Goal: Information Seeking & Learning: Learn about a topic

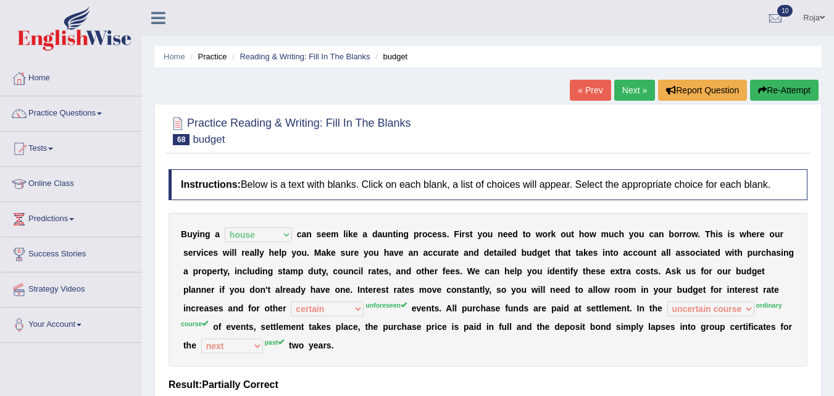
select select "house"
select select "certain"
select select "uncertain course"
select select "next"
click at [830, 70] on div "Home Practice Reading & Writing: Fill In The Blanks budget « Prev Next » Report…" at bounding box center [488, 308] width 692 height 617
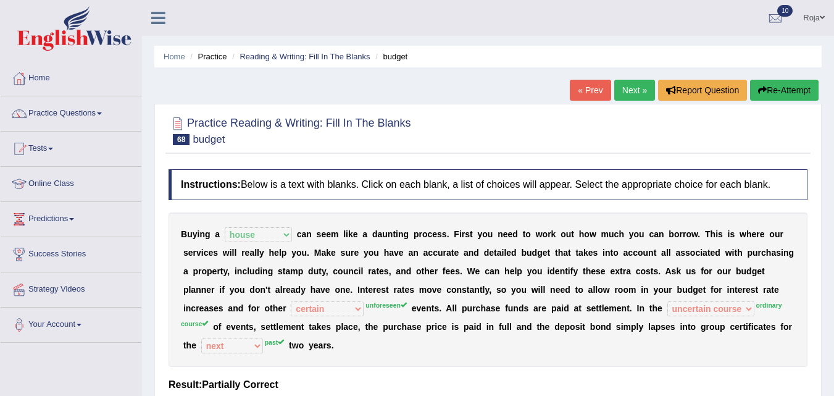
drag, startPoint x: 830, startPoint y: 70, endPoint x: 835, endPoint y: 98, distance: 28.2
click at [833, 98] on html "Toggle navigation Home Practice Questions Speaking Practice Read Aloud Repeat S…" at bounding box center [417, 198] width 834 height 396
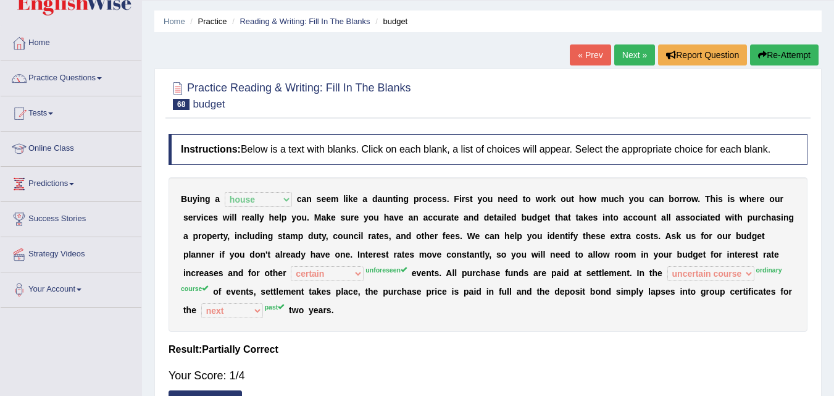
scroll to position [34, 0]
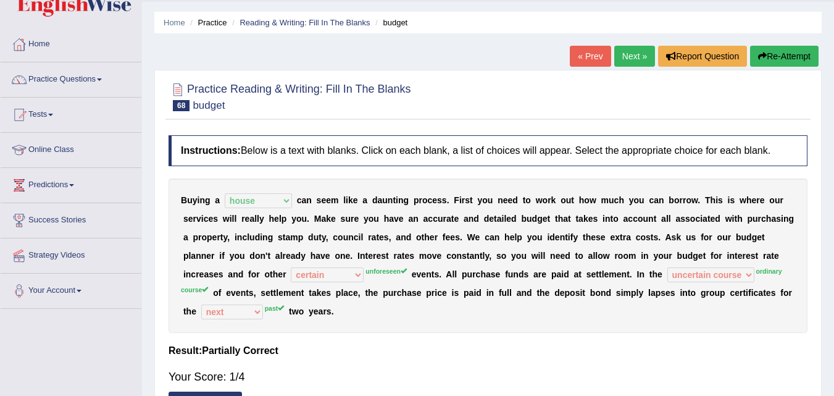
click at [627, 62] on link "Next »" at bounding box center [634, 56] width 41 height 21
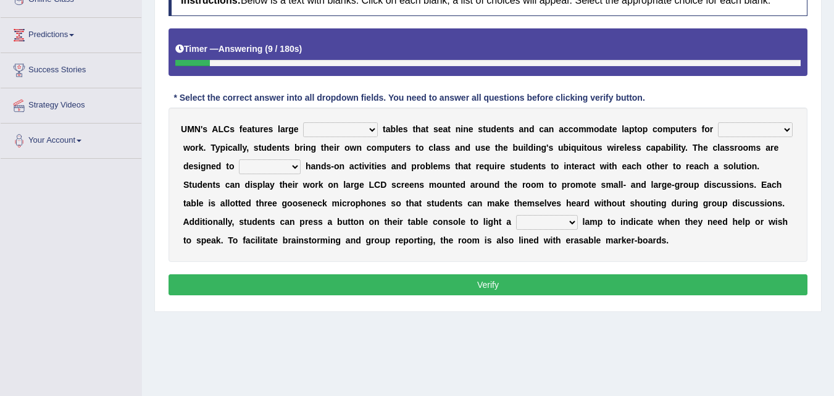
click at [344, 129] on select "populated perpendicular cellular circular" at bounding box center [340, 129] width 75 height 15
click at [303, 122] on select "populated perpendicular cellular circular" at bounding box center [340, 129] width 75 height 15
click at [744, 137] on select "collaborative exchangeable sedate independent" at bounding box center [755, 129] width 75 height 15
click at [457, 152] on b "a" at bounding box center [457, 148] width 5 height 10
click at [729, 123] on select "collaborative exchangeable sedate independent" at bounding box center [755, 129] width 75 height 15
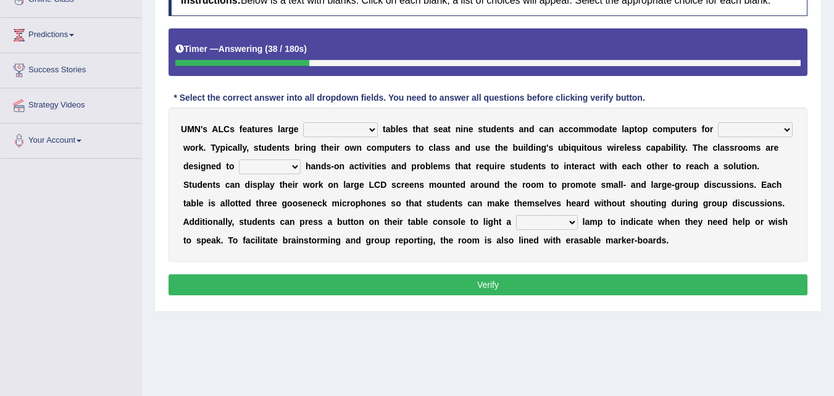
click at [442, 151] on b "s" at bounding box center [443, 148] width 5 height 10
click at [289, 167] on select "spoil facilitate fabricate stabilize" at bounding box center [270, 166] width 62 height 15
select select "facilitate"
click at [239, 159] on select "spoil facilitate fabricate stabilize" at bounding box center [270, 166] width 62 height 15
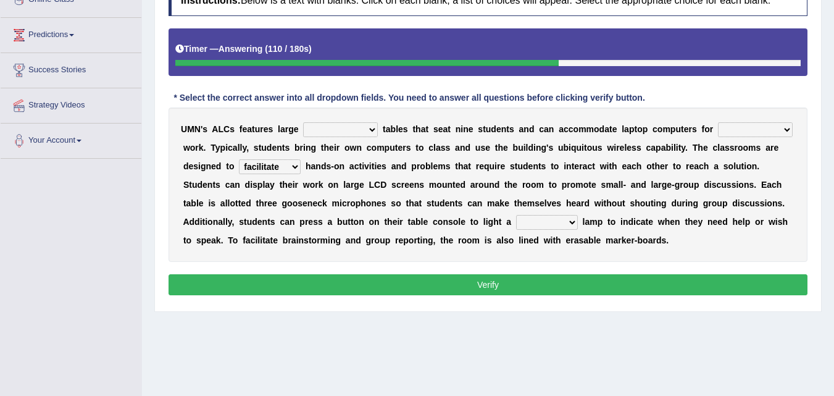
click at [575, 227] on select "primitive signal pristine primary" at bounding box center [547, 222] width 62 height 15
select select "signal"
click at [516, 215] on select "primitive signal pristine primary" at bounding box center [547, 222] width 62 height 15
drag, startPoint x: 561, startPoint y: 212, endPoint x: 559, endPoint y: 223, distance: 11.3
click at [559, 223] on div "U M N ' s A L C s f e a t u r e s l a r g e populated perpendicular cellular ci…" at bounding box center [487, 184] width 639 height 154
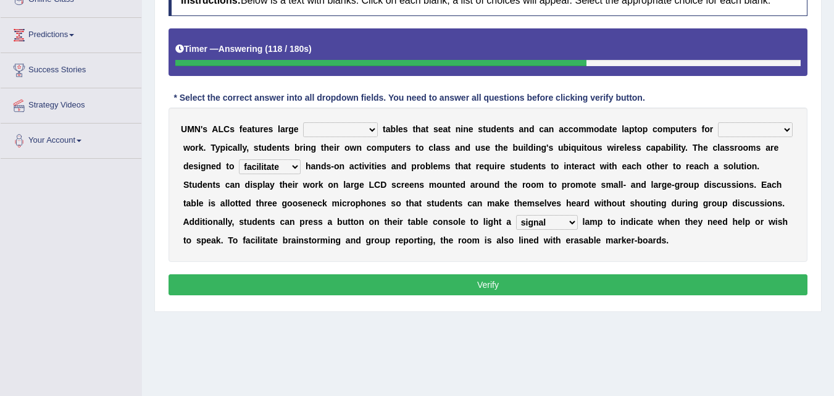
click at [559, 223] on select "primitive signal pristine primary" at bounding box center [547, 222] width 62 height 15
click at [637, 124] on b "o" at bounding box center [640, 129] width 6 height 10
click at [365, 127] on select "populated perpendicular cellular circular" at bounding box center [340, 129] width 75 height 15
select select "perpendicular"
click at [303, 122] on select "populated perpendicular cellular circular" at bounding box center [340, 129] width 75 height 15
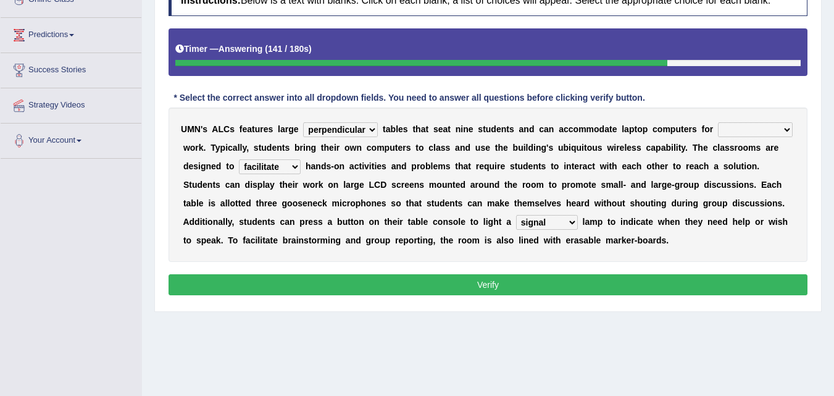
click at [358, 128] on select "populated perpendicular cellular circular" at bounding box center [340, 129] width 75 height 15
click at [407, 130] on b "s" at bounding box center [405, 129] width 5 height 10
click at [723, 130] on select "collaborative exchangeable sedate independent" at bounding box center [755, 129] width 75 height 15
select select "collaborative"
click at [718, 122] on select "collaborative exchangeable sedate independent" at bounding box center [755, 129] width 75 height 15
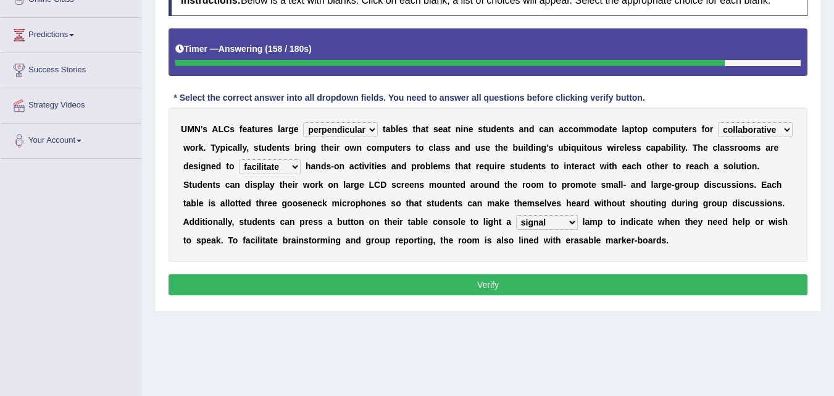
click at [365, 131] on select "populated perpendicular cellular circular" at bounding box center [340, 129] width 75 height 15
click at [403, 133] on b "s" at bounding box center [405, 129] width 5 height 10
click at [557, 230] on select "primitive signal pristine primary" at bounding box center [547, 222] width 62 height 15
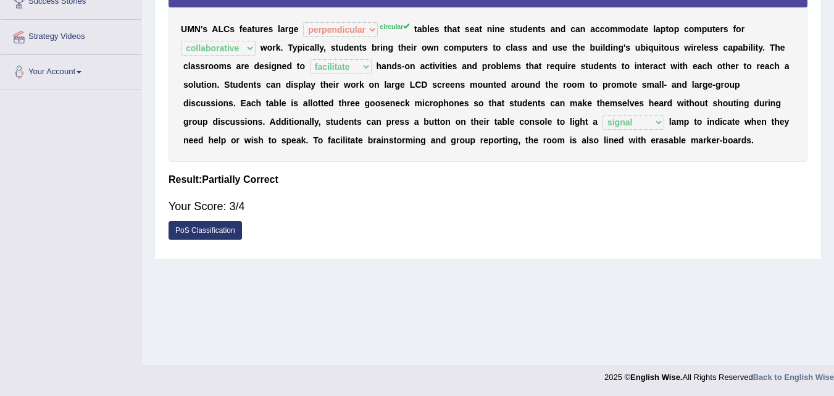
scroll to position [184, 0]
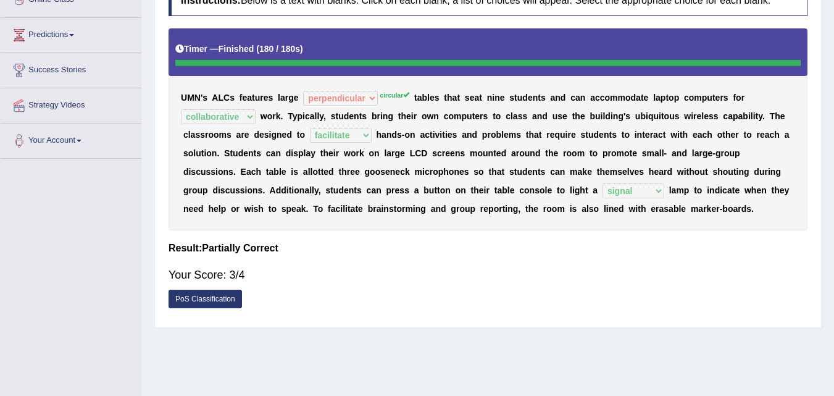
drag, startPoint x: 833, startPoint y: 225, endPoint x: 842, endPoint y: 180, distance: 46.7
click at [833, 180] on html "Toggle navigation Home Practice Questions Speaking Practice Read Aloud Repeat S…" at bounding box center [417, 14] width 834 height 396
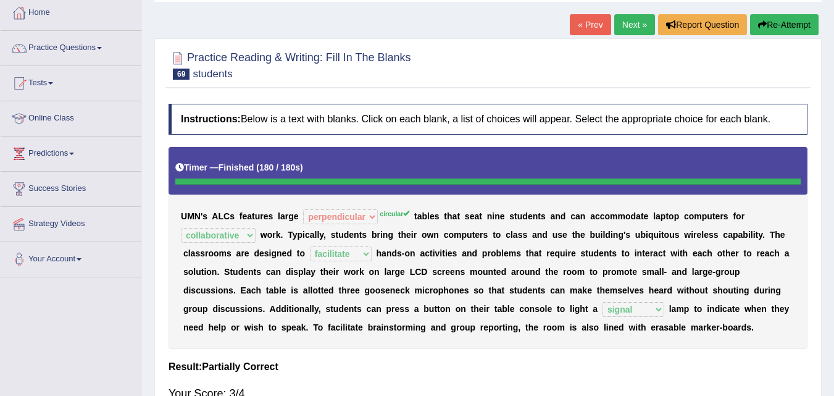
click at [631, 19] on link "Next »" at bounding box center [634, 24] width 41 height 21
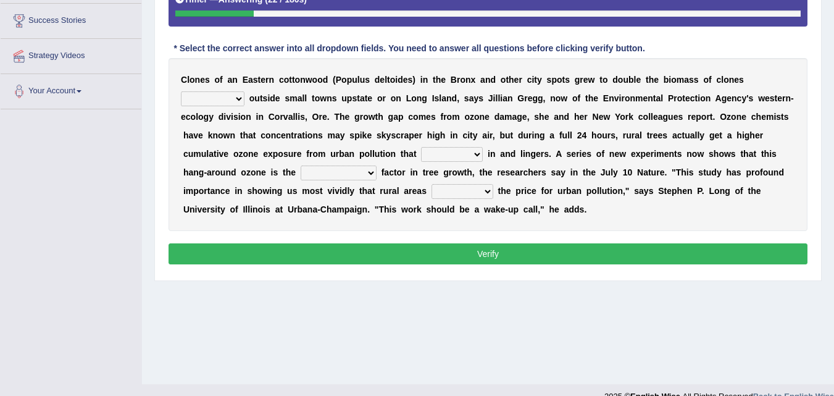
click at [241, 99] on select "implanted supplanted fused planted" at bounding box center [213, 98] width 64 height 15
click at [318, 89] on div "C l o n e s o f a n E a s t e r n c o t t o n w o o d ( P o p u l u s d e l t o…" at bounding box center [487, 144] width 639 height 173
click at [452, 156] on select "climbs stays blows strikes" at bounding box center [452, 154] width 62 height 15
select select "stays"
click at [421, 147] on select "climbs stays blows strikes" at bounding box center [452, 154] width 62 height 15
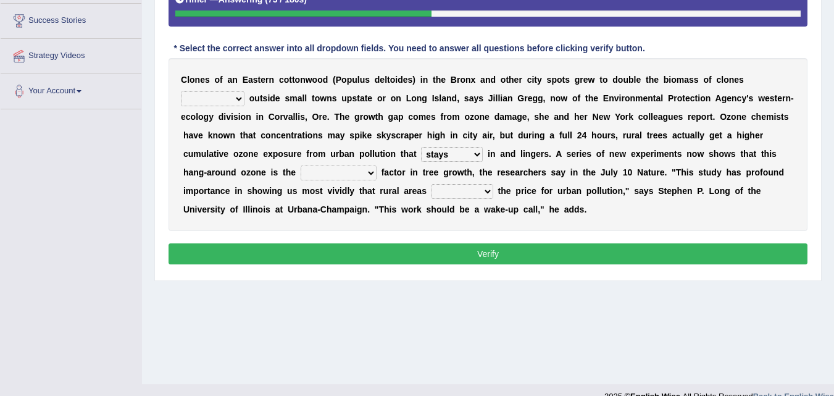
click at [439, 153] on select "climbs stays blows strikes" at bounding box center [452, 154] width 62 height 15
click at [346, 175] on select "overwhelming overrated overacting overestimated" at bounding box center [339, 172] width 76 height 15
select select "overwhelming"
click at [301, 165] on select "overwhelming overrated overacting overestimated" at bounding box center [339, 172] width 76 height 15
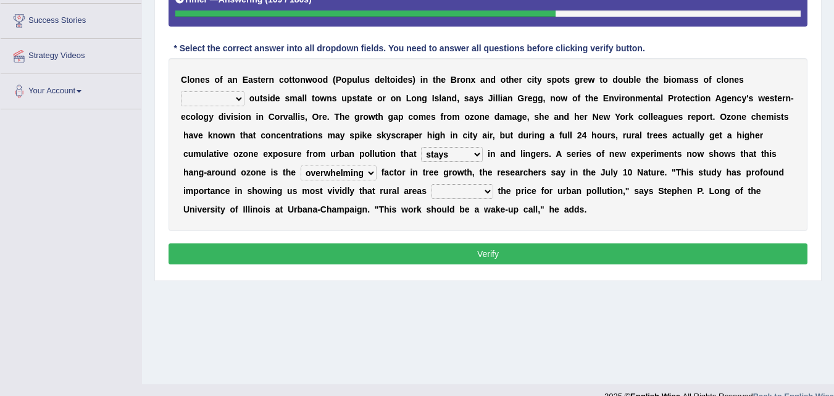
click at [346, 168] on select "overwhelming overrated overacting overestimated" at bounding box center [339, 172] width 76 height 15
click at [446, 177] on b "g" at bounding box center [446, 172] width 6 height 10
click at [480, 196] on select "quote pay refund copy" at bounding box center [462, 191] width 62 height 15
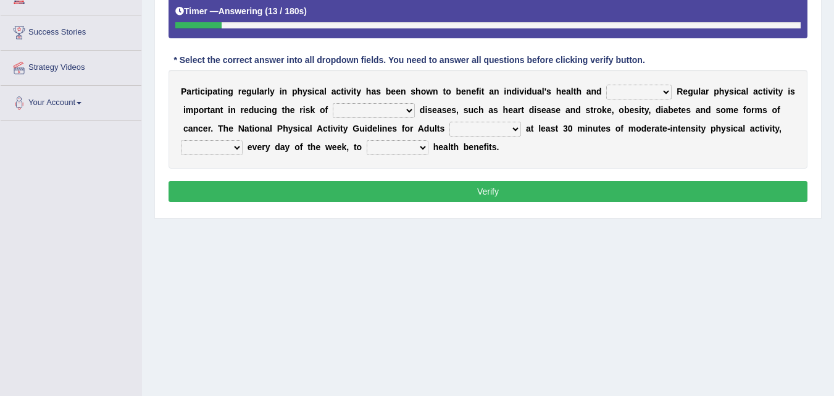
click at [641, 97] on select "values immortality expectation wellbeing" at bounding box center [638, 92] width 65 height 15
select select "wellbeing"
click at [606, 85] on select "values immortality expectation wellbeing" at bounding box center [638, 92] width 65 height 15
click at [396, 107] on select "chronic contraindicated untouched detectable" at bounding box center [374, 110] width 82 height 15
select select "chronic"
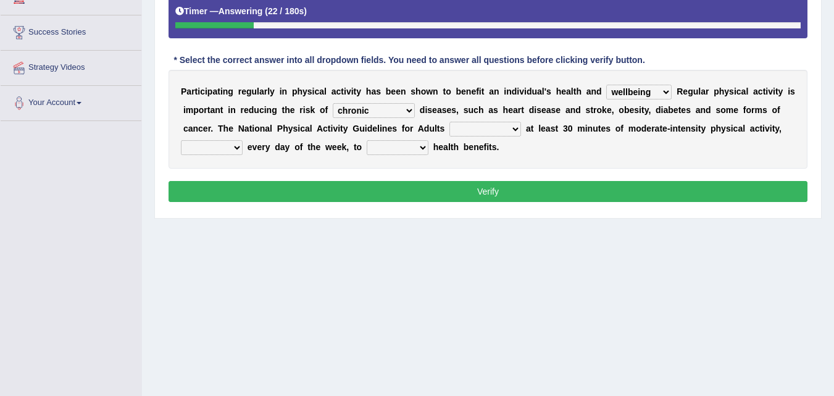
click at [333, 103] on select "chronic contraindicated untouched detectable" at bounding box center [374, 110] width 82 height 15
click at [528, 132] on b "a" at bounding box center [528, 128] width 5 height 10
click at [509, 133] on select "excludes recommends denotes defies" at bounding box center [485, 129] width 72 height 15
select select "recommends"
click at [449, 122] on select "excludes recommends denotes defies" at bounding box center [485, 129] width 72 height 15
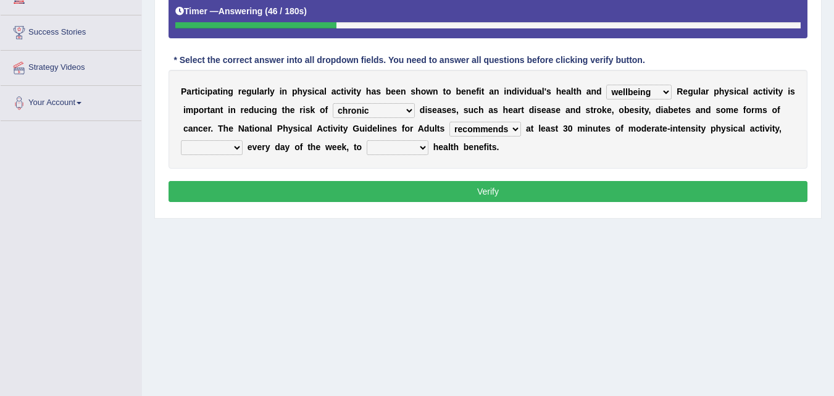
click at [233, 149] on select "relatively absolutely preferably namely" at bounding box center [212, 147] width 62 height 15
select select "preferably"
click at [181, 140] on select "relatively absolutely preferably namely" at bounding box center [212, 147] width 62 height 15
click at [398, 151] on select "charge obtain weigh estimate" at bounding box center [398, 147] width 62 height 15
select select "obtain"
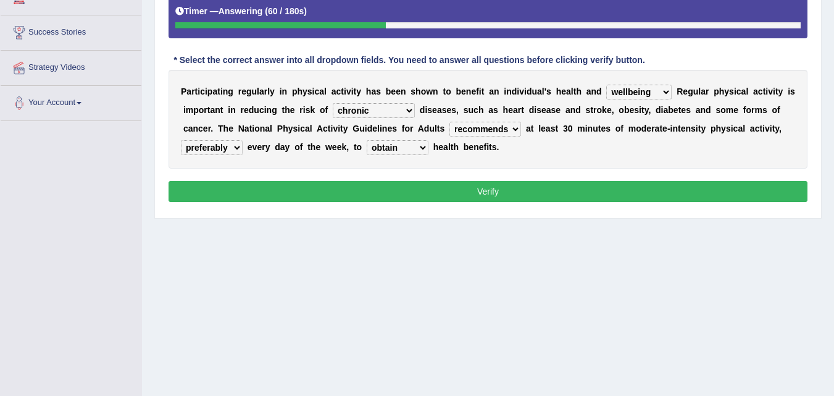
click at [367, 140] on select "charge obtain weigh estimate" at bounding box center [398, 147] width 62 height 15
click at [425, 193] on button "Verify" at bounding box center [487, 191] width 639 height 21
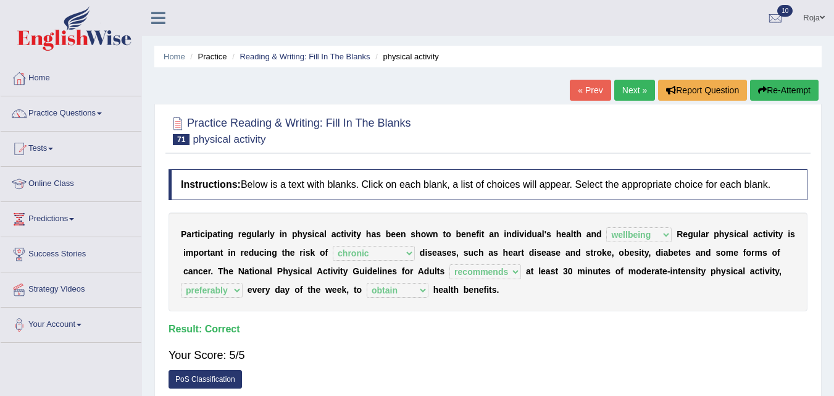
click at [636, 86] on link "Next »" at bounding box center [634, 90] width 41 height 21
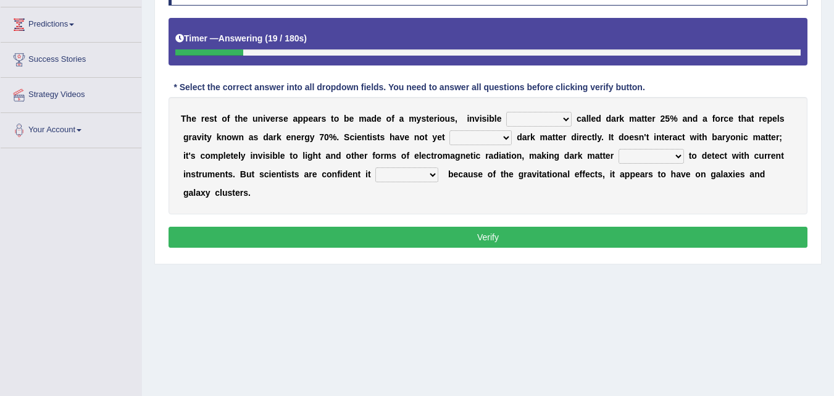
scroll to position [193, 0]
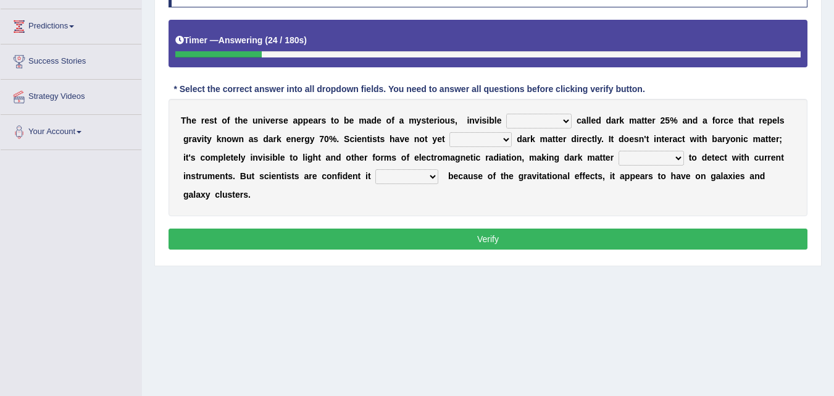
click at [563, 117] on select "substance weight appearance space" at bounding box center [538, 121] width 65 height 15
select select "substance"
click at [506, 114] on select "substance weight appearance space" at bounding box center [538, 121] width 65 height 15
click at [528, 125] on select "substance weight appearance space" at bounding box center [538, 121] width 65 height 15
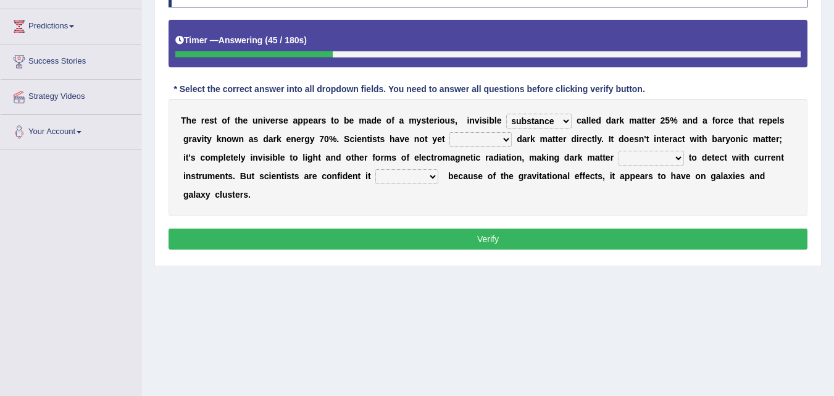
click at [495, 135] on select "contacted configured observed designed" at bounding box center [480, 139] width 62 height 15
select select "observed"
click at [449, 132] on select "contacted configured observed designed" at bounding box center [480, 139] width 62 height 15
click at [497, 137] on select "contacted configured observed designed" at bounding box center [480, 139] width 62 height 15
click at [565, 146] on div "T h e r e s t o f t h e u n i v e r s e a p p e a r s t o b e m a d e o f a m y…" at bounding box center [487, 157] width 639 height 117
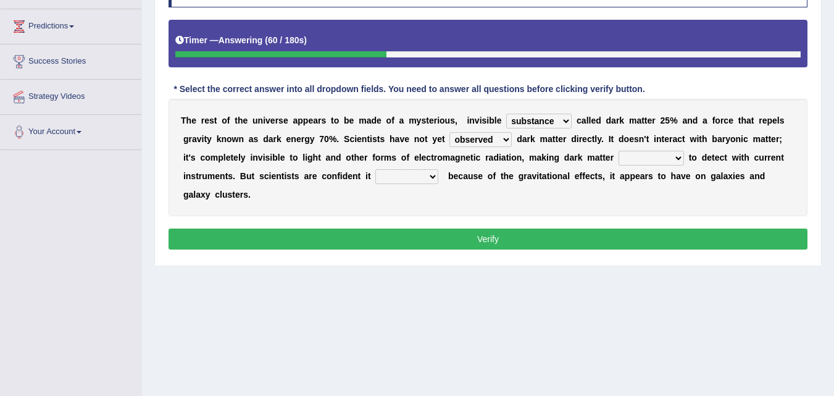
click at [486, 147] on select "contacted configured observed designed" at bounding box center [480, 139] width 62 height 15
click at [584, 131] on div "T h e r e s t o f t h e u n i v e r s e a p p e a r s t o b e m a d e o f a m y…" at bounding box center [487, 157] width 639 height 117
click at [643, 161] on select "susceptible impossible resistible liable" at bounding box center [650, 158] width 65 height 15
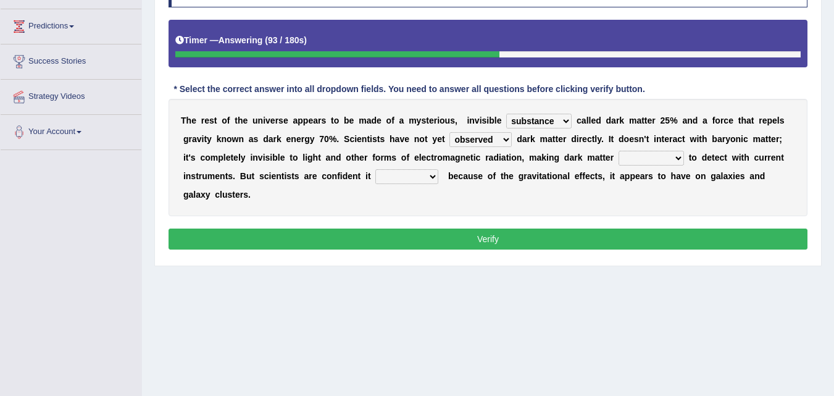
click at [430, 192] on div "T h e r e s t o f t h e u n i v e r s e a p p e a r s t o b e m a d e o f a m y…" at bounding box center [487, 157] width 639 height 117
click at [430, 178] on select "exists spans evaporates depends" at bounding box center [406, 176] width 63 height 15
select select "depends"
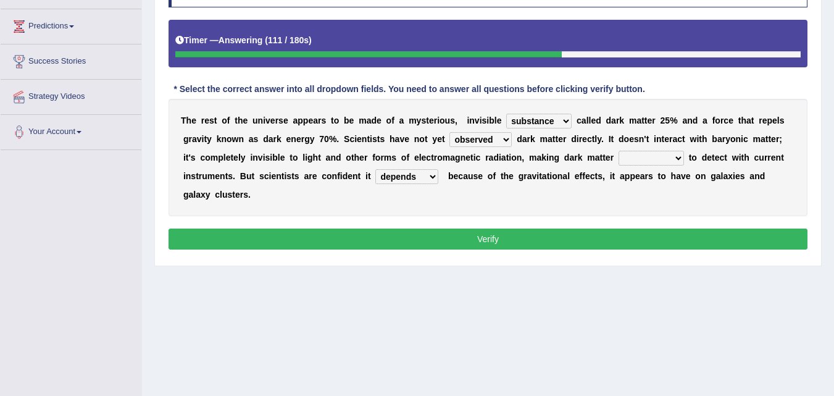
click at [375, 169] on select "exists spans evaporates depends" at bounding box center [406, 176] width 63 height 15
click at [430, 180] on select "exists spans evaporates depends" at bounding box center [406, 176] width 63 height 15
click at [632, 159] on select "susceptible impossible resistible liable" at bounding box center [650, 158] width 65 height 15
select select "impossible"
click at [618, 151] on select "susceptible impossible resistible liable" at bounding box center [650, 158] width 65 height 15
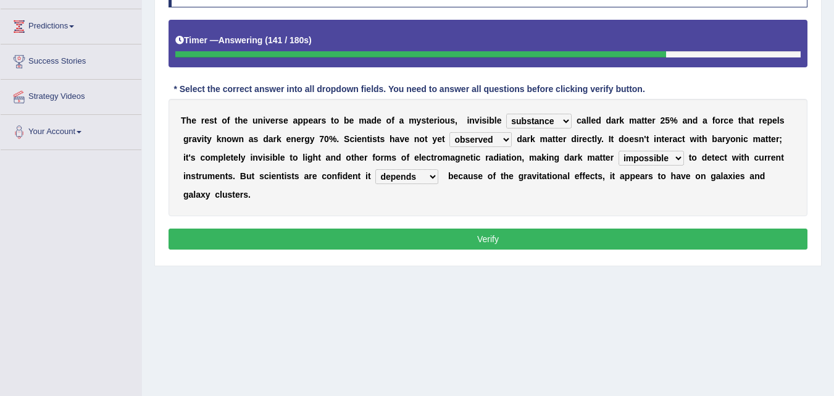
click at [410, 178] on select "exists spans evaporates depends" at bounding box center [406, 176] width 63 height 15
select select "exists"
click at [375, 169] on select "exists spans evaporates depends" at bounding box center [406, 176] width 63 height 15
click at [410, 180] on select "exists spans evaporates depends" at bounding box center [406, 176] width 63 height 15
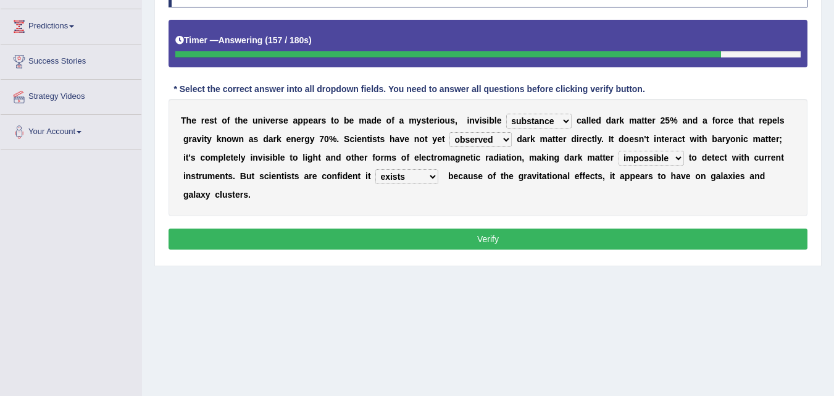
click at [467, 141] on select "contacted configured observed designed" at bounding box center [480, 139] width 62 height 15
click at [389, 141] on b at bounding box center [387, 139] width 5 height 10
click at [493, 141] on select "contacted configured observed designed" at bounding box center [480, 139] width 62 height 15
click at [502, 146] on select "contacted configured observed designed" at bounding box center [480, 139] width 62 height 15
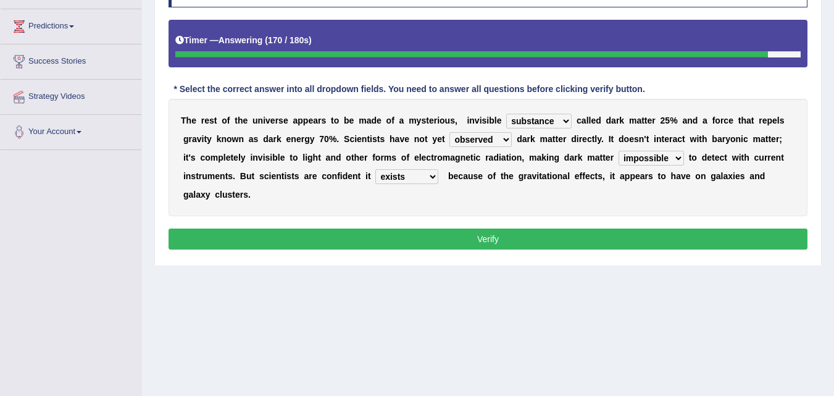
click at [531, 122] on select "substance weight appearance space" at bounding box center [538, 121] width 65 height 15
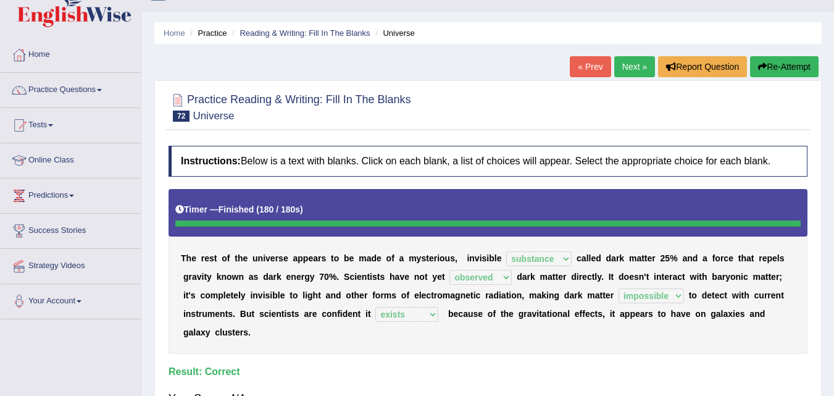
scroll to position [20, 0]
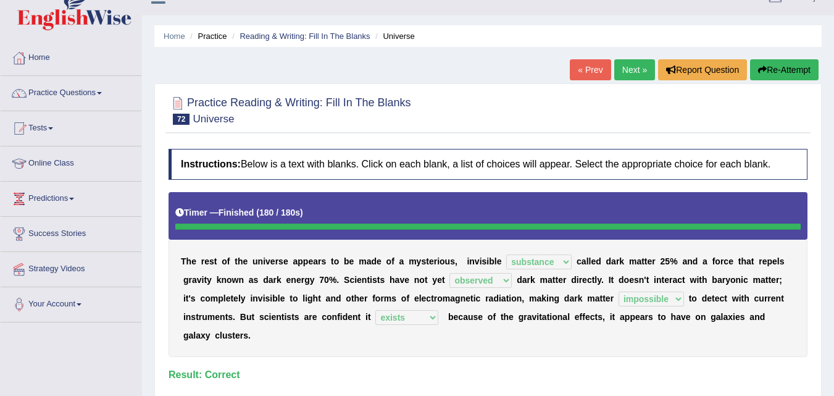
click at [626, 72] on link "Next »" at bounding box center [634, 69] width 41 height 21
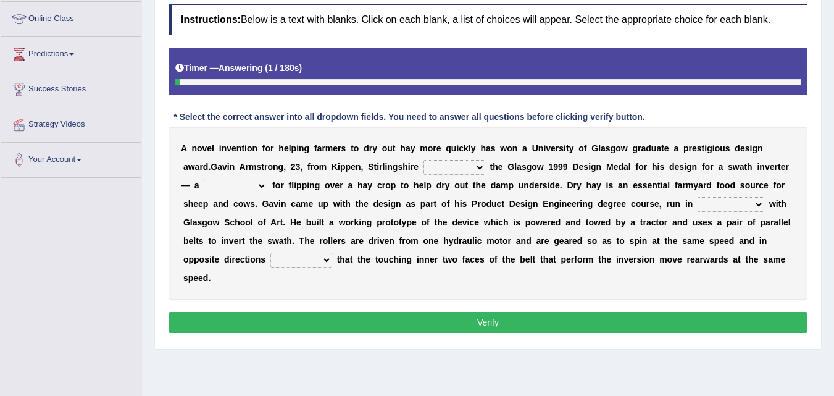
click at [833, 231] on html "Toggle navigation Home Practice Questions Speaking Practice Read Aloud Repeat S…" at bounding box center [417, 33] width 834 height 396
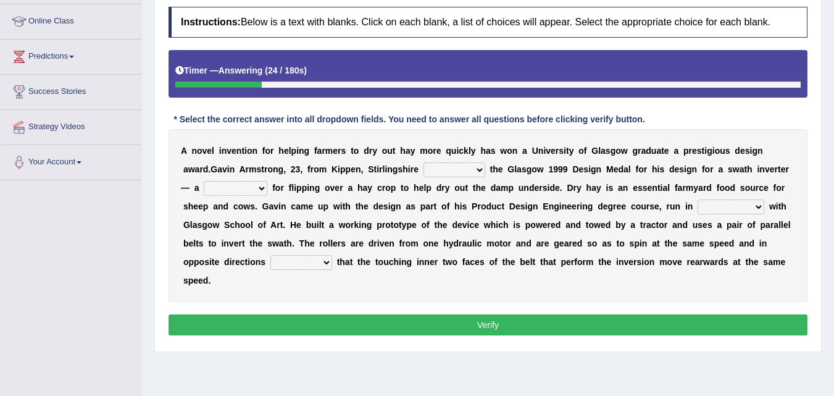
click at [473, 177] on select "forged consigned renewed scooped" at bounding box center [454, 169] width 62 height 15
select select "forged"
click at [423, 162] on select "forged consigned renewed scooped" at bounding box center [454, 169] width 62 height 15
click at [261, 193] on select "suggestion prediction situation device" at bounding box center [236, 188] width 64 height 15
select select "device"
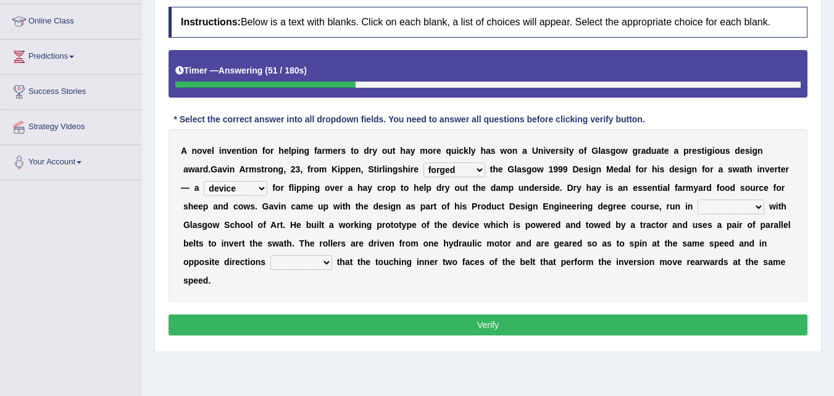
click at [204, 181] on select "suggestion prediction situation device" at bounding box center [236, 188] width 64 height 15
click at [728, 207] on select "comparison accordance conjunction contrast" at bounding box center [730, 206] width 67 height 15
click at [708, 208] on select "comparison accordance conjunction contrast" at bounding box center [730, 206] width 67 height 15
select select "conjunction"
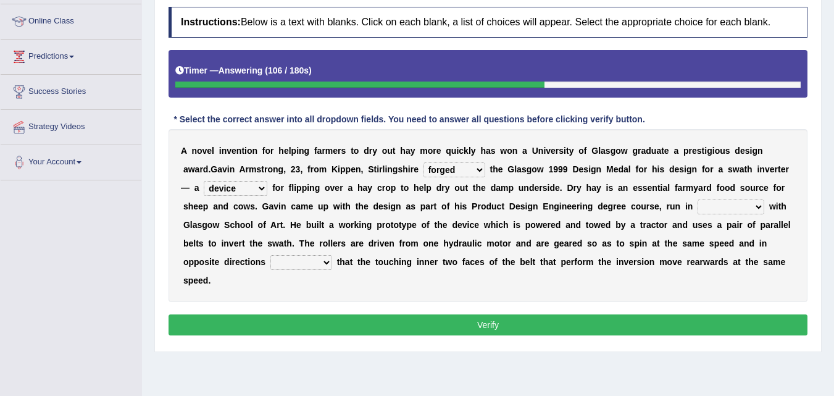
click at [697, 199] on select "comparison accordance conjunction contrast" at bounding box center [730, 206] width 67 height 15
click at [720, 269] on div "A n o v e l i n v e n t i o n f o r h e l p i n g f a r m e r s t o d r y o u t…" at bounding box center [487, 215] width 639 height 173
click at [328, 264] on select "denying supposing imposing ensuring" at bounding box center [301, 262] width 62 height 15
select select "ensuring"
click at [270, 255] on select "denying supposing imposing ensuring" at bounding box center [301, 262] width 62 height 15
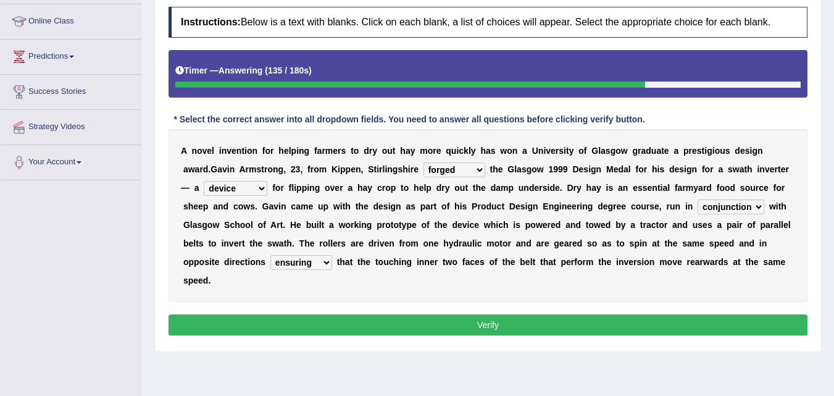
click at [319, 265] on select "denying supposing imposing ensuring" at bounding box center [301, 262] width 62 height 15
click at [304, 265] on select "denying supposing imposing ensuring" at bounding box center [301, 262] width 62 height 15
click at [459, 170] on select "forged consigned renewed scooped" at bounding box center [454, 169] width 62 height 15
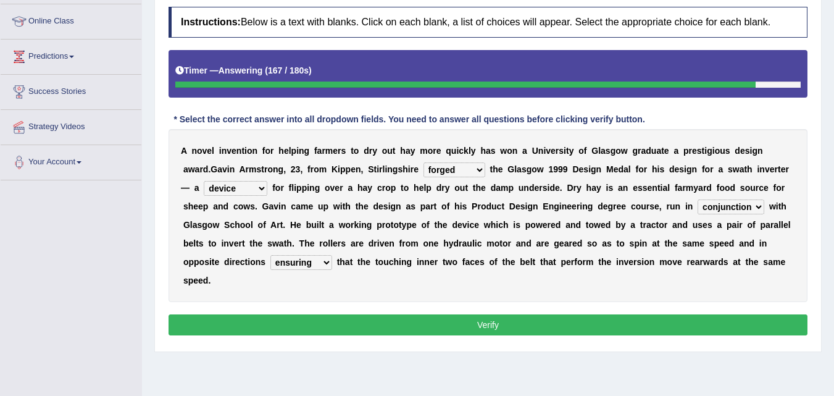
click at [667, 221] on b "r" at bounding box center [665, 225] width 3 height 10
click at [712, 205] on select "comparison accordance conjunction contrast" at bounding box center [730, 206] width 67 height 15
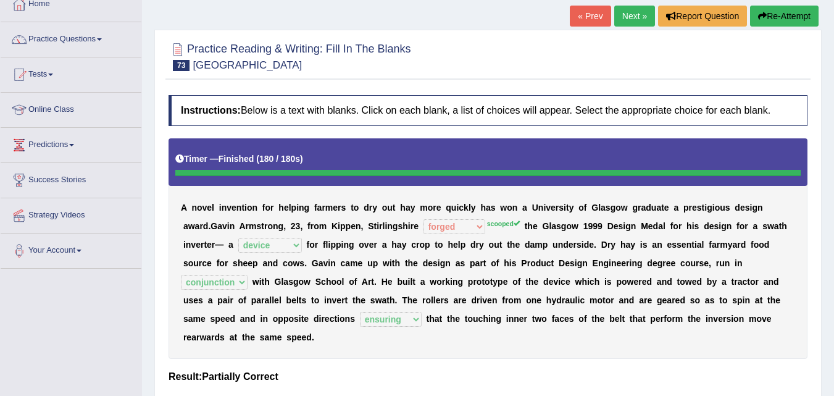
scroll to position [72, 0]
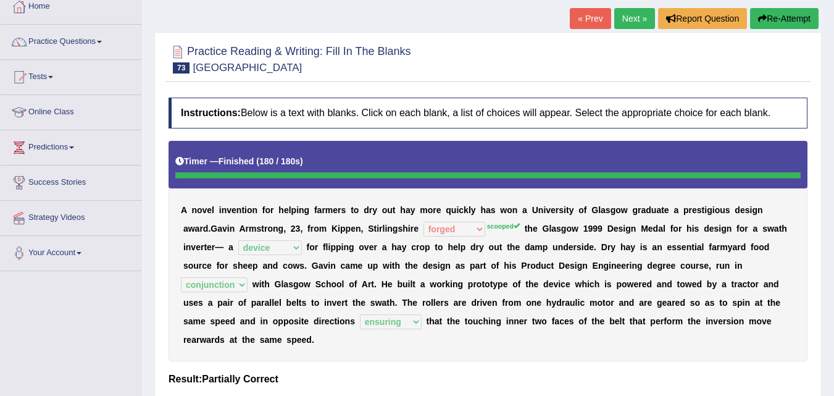
click at [623, 18] on link "Next »" at bounding box center [634, 18] width 41 height 21
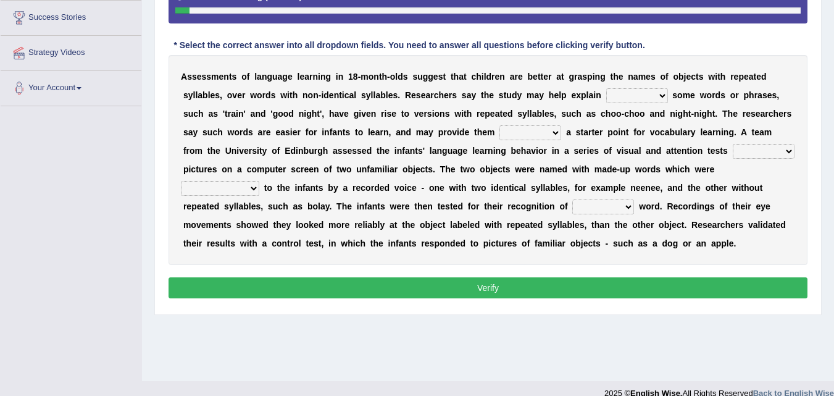
scroll to position [252, 0]
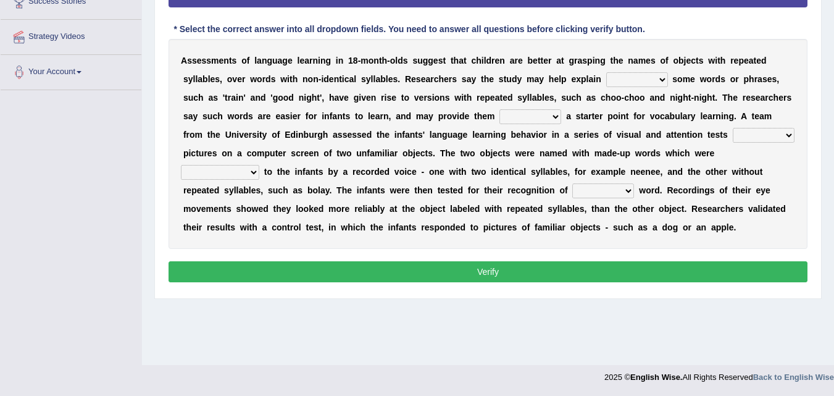
click at [667, 80] on select "that whether however why" at bounding box center [637, 79] width 62 height 15
select select "that"
click at [606, 72] on select "that whether however why" at bounding box center [637, 79] width 62 height 15
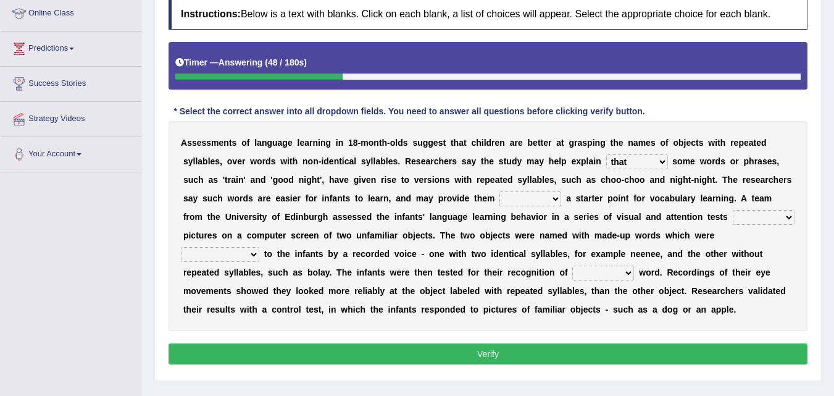
scroll to position [169, 0]
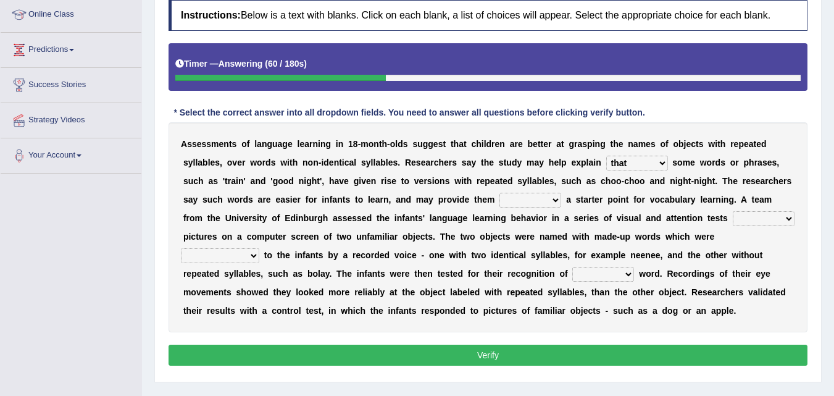
click at [654, 166] on select "that whether however why" at bounding box center [637, 163] width 62 height 15
click at [598, 163] on b "n" at bounding box center [599, 162] width 6 height 10
click at [551, 207] on select "under above in with" at bounding box center [530, 200] width 62 height 15
click at [517, 199] on select "under above in with" at bounding box center [530, 200] width 62 height 15
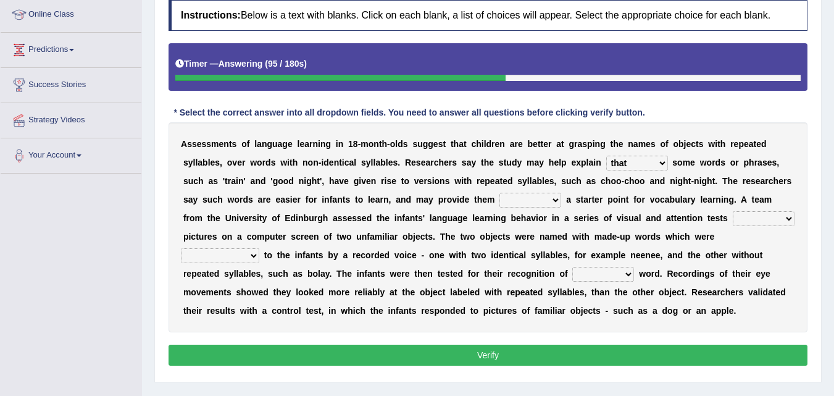
click at [696, 198] on b at bounding box center [698, 199] width 5 height 10
click at [757, 222] on select "depleting making applying using" at bounding box center [764, 218] width 62 height 15
select select "using"
click at [733, 211] on select "depleting making applying using" at bounding box center [764, 218] width 62 height 15
click at [246, 264] on div "A s s e s s m e n t s o f l a n g u a g e l e a r n i n g i n 1 8 - m o n t h -…" at bounding box center [487, 227] width 639 height 210
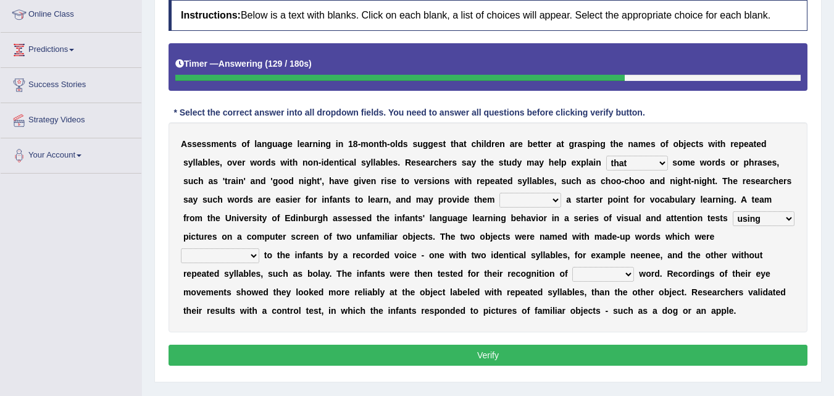
click at [244, 259] on select "expressed communicated accomodated accelerated" at bounding box center [220, 255] width 78 height 15
select select "communicated"
click at [181, 248] on select "expressed communicated accomodated accelerated" at bounding box center [220, 255] width 78 height 15
click at [608, 274] on select "another dual each one" at bounding box center [603, 274] width 62 height 15
select select "each"
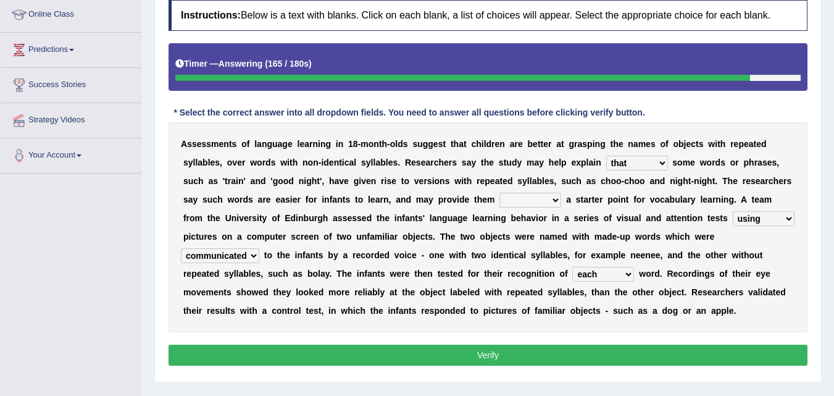
click at [572, 267] on select "another dual each one" at bounding box center [603, 274] width 62 height 15
click at [608, 273] on select "another dual each one" at bounding box center [603, 274] width 62 height 15
click at [610, 280] on select "another dual each one" at bounding box center [603, 274] width 62 height 15
click at [537, 204] on select "under above in with" at bounding box center [530, 200] width 62 height 15
select select "above"
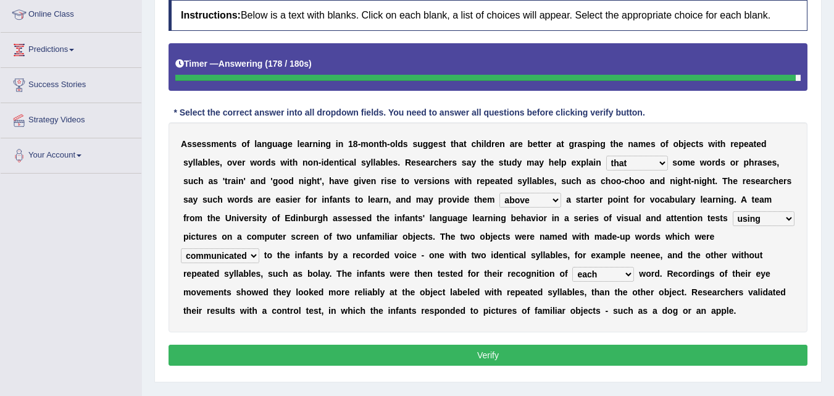
click at [499, 193] on select "under above in with" at bounding box center [530, 200] width 62 height 15
click at [543, 204] on select "under above in with" at bounding box center [530, 200] width 62 height 15
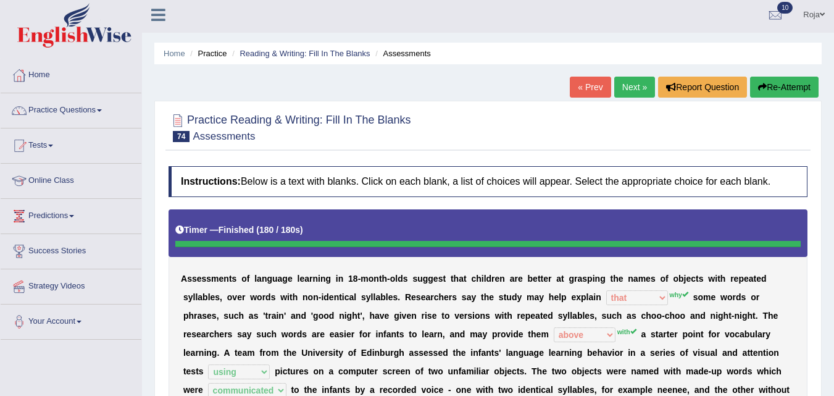
scroll to position [0, 0]
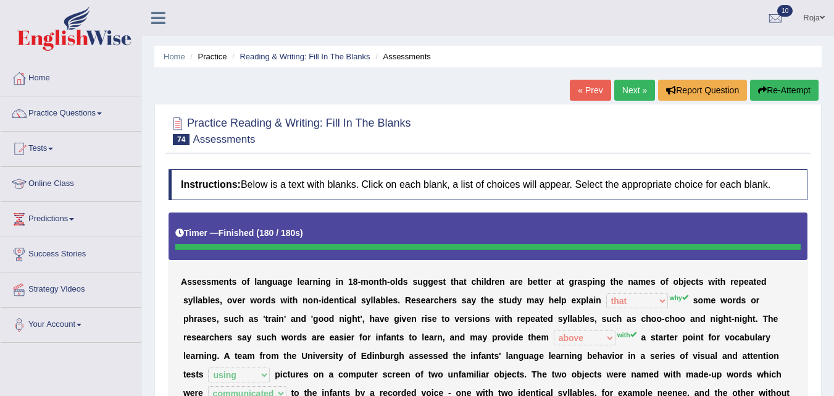
click at [616, 80] on div "Home Practice Reading & Writing: Fill In The Blanks Assessments « Prev Next » R…" at bounding box center [488, 308] width 692 height 617
click at [616, 80] on link "Next »" at bounding box center [634, 90] width 41 height 21
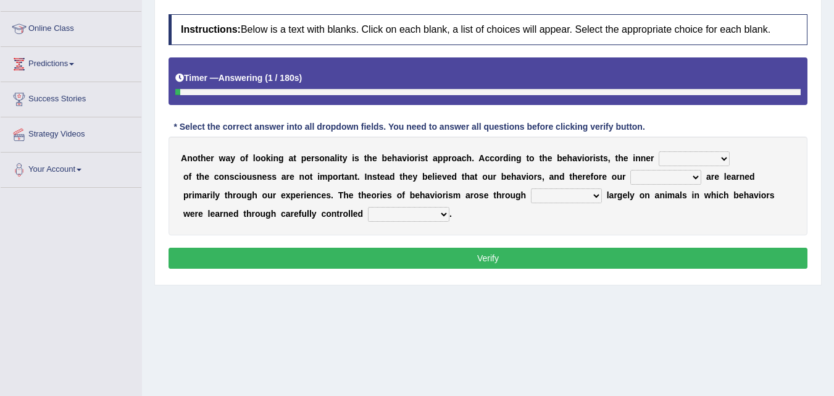
click at [833, 241] on html "Toggle navigation Home Practice Questions Speaking Practice Read Aloud Repeat S…" at bounding box center [417, 43] width 834 height 396
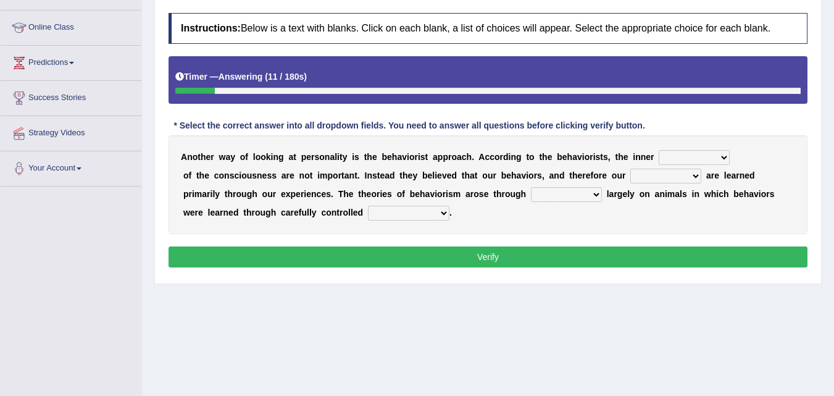
click at [689, 160] on select "assumptions matters missions facts" at bounding box center [694, 157] width 71 height 15
select select "assumptions"
click at [659, 150] on select "assumptions matters missions facts" at bounding box center [694, 157] width 71 height 15
click at [679, 157] on select "assumptions matters missions facts" at bounding box center [694, 157] width 71 height 15
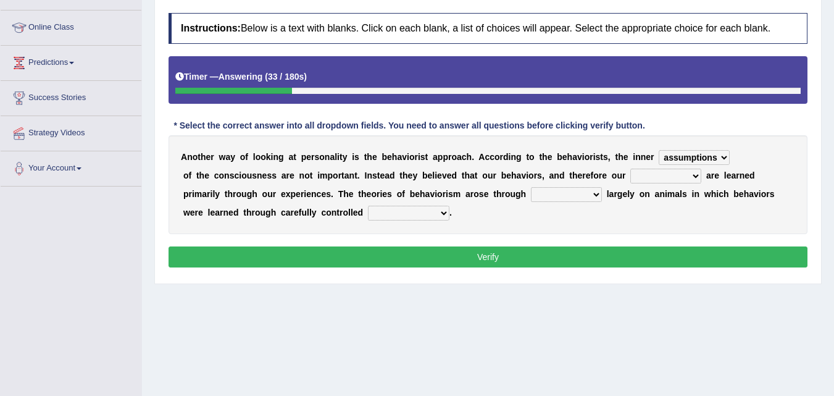
click at [661, 183] on select "implications personalities durations appearances" at bounding box center [665, 175] width 71 height 15
select select "personalities"
click at [630, 168] on select "implications personalities durations appearances" at bounding box center [665, 175] width 71 height 15
click at [578, 193] on select "experiments imaginations transitions epitomes" at bounding box center [566, 194] width 71 height 15
select select "experiments"
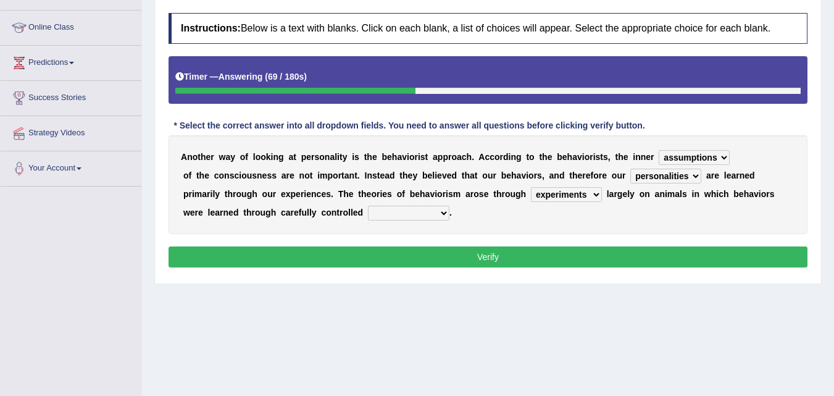
click at [531, 187] on select "experiments imaginations transitions epitomes" at bounding box center [566, 194] width 71 height 15
click at [407, 216] on select "stimuli judgements discriminations conclusions" at bounding box center [408, 213] width 81 height 15
select select "stimuli"
click at [368, 206] on select "stimuli judgements discriminations conclusions" at bounding box center [408, 213] width 81 height 15
click at [515, 233] on div "A n o t h e r w a y o f l o o k i n g a t p e r s o n a l i t y i s t h e b e h…" at bounding box center [487, 184] width 639 height 99
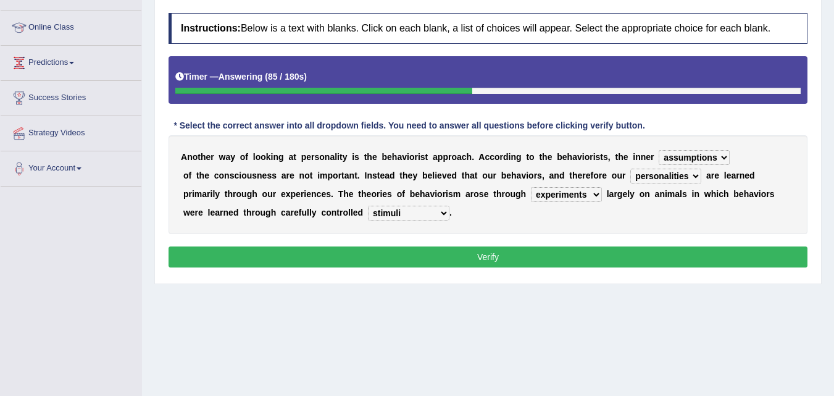
click at [565, 193] on select "experiments imaginations transitions epitomes" at bounding box center [566, 194] width 71 height 15
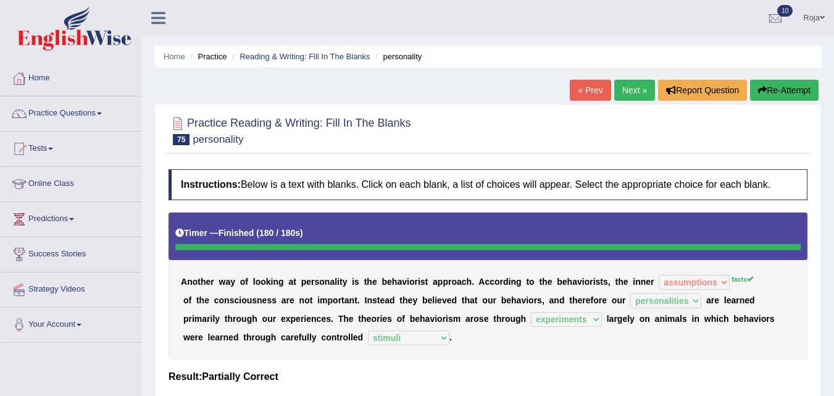
click at [633, 92] on link "Next »" at bounding box center [634, 90] width 41 height 21
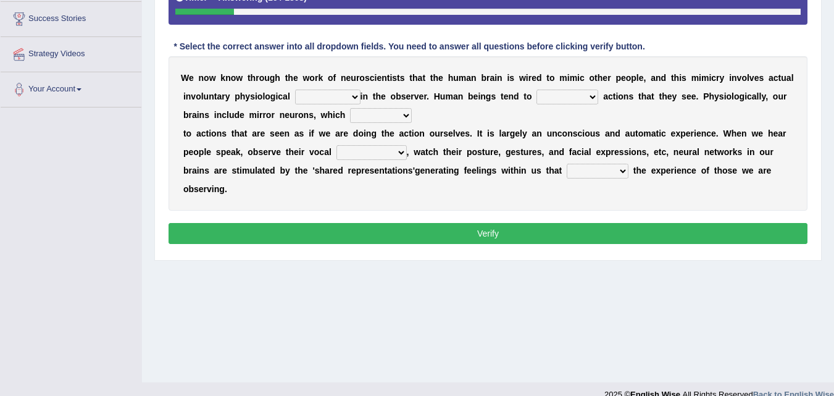
click at [349, 94] on select "emotion experience expression expectation" at bounding box center [327, 96] width 65 height 15
click at [381, 95] on b "e" at bounding box center [383, 96] width 5 height 10
click at [598, 98] on b at bounding box center [600, 96] width 5 height 10
click at [588, 98] on select "prevent imitate limit discipline" at bounding box center [567, 96] width 62 height 15
select select "imitate"
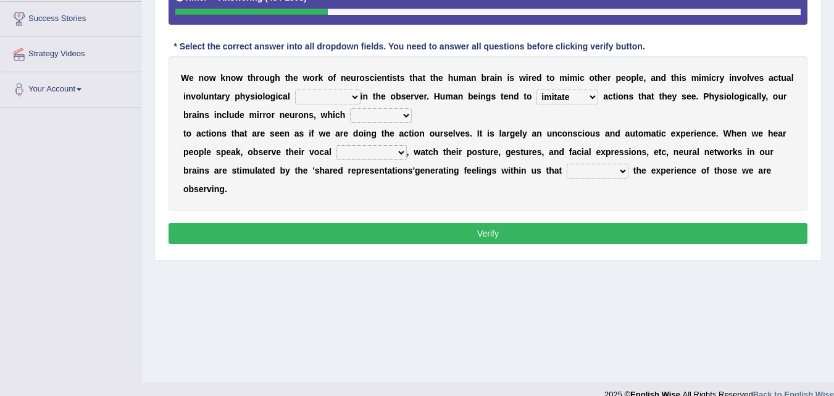
click at [536, 89] on select "prevent imitate limit discipline" at bounding box center [567, 96] width 62 height 15
click at [372, 109] on select "recover refer react lead" at bounding box center [381, 115] width 62 height 15
click at [300, 136] on b "s" at bounding box center [301, 133] width 5 height 10
click at [402, 112] on select "recover refer react lead" at bounding box center [381, 115] width 62 height 15
click at [350, 108] on select "recover refer react lead" at bounding box center [381, 115] width 62 height 15
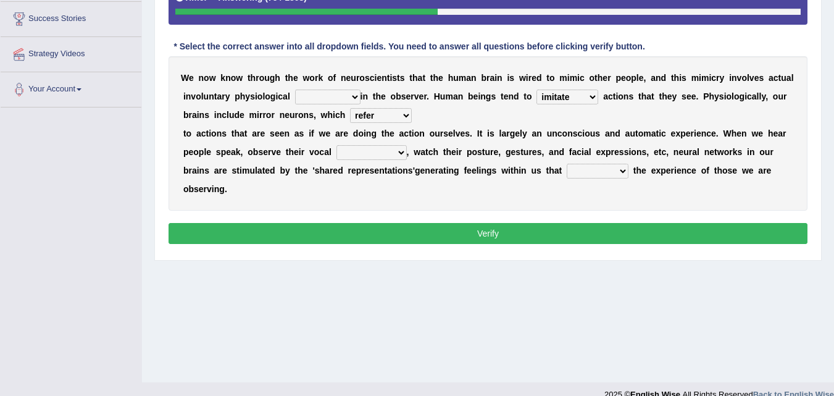
click at [388, 117] on select "recover refer react lead" at bounding box center [381, 115] width 62 height 15
select select "lead"
click at [350, 108] on select "recover refer react lead" at bounding box center [381, 115] width 62 height 15
click at [395, 158] on select "appearances nuances volumes shapes" at bounding box center [371, 152] width 70 height 15
click at [465, 146] on div "W e n o w k n o w t h r o u g h t h e w o r k o f n e u r o s c i e n t i s t s…" at bounding box center [487, 133] width 639 height 154
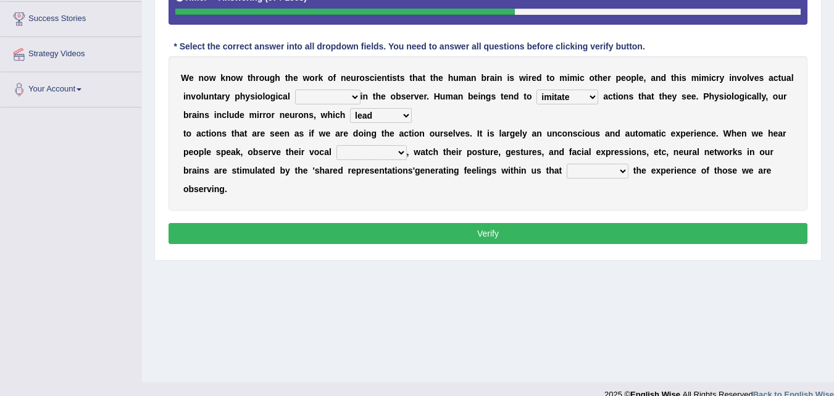
click at [381, 149] on select "appearances nuances volumes shapes" at bounding box center [371, 152] width 70 height 15
select select "nuances"
click at [336, 145] on select "appearances nuances volumes shapes" at bounding box center [371, 152] width 70 height 15
click at [589, 170] on select "circle multiply reflect subscribe" at bounding box center [598, 171] width 62 height 15
select select "reflect"
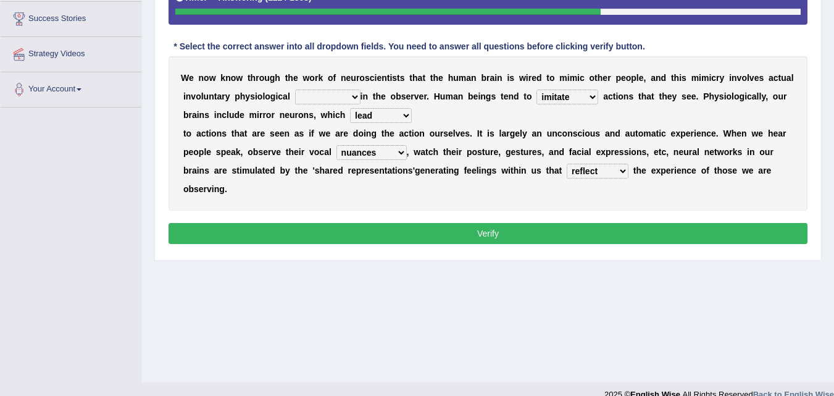
click at [567, 164] on select "circle multiply reflect subscribe" at bounding box center [598, 171] width 62 height 15
click at [580, 235] on button "Verify" at bounding box center [487, 233] width 639 height 21
click at [335, 99] on select "emotion experience expression expectation" at bounding box center [327, 96] width 65 height 15
click at [295, 89] on select "emotion experience expression expectation" at bounding box center [327, 96] width 65 height 15
click at [332, 101] on select "emotion experience expression expectation" at bounding box center [327, 96] width 65 height 15
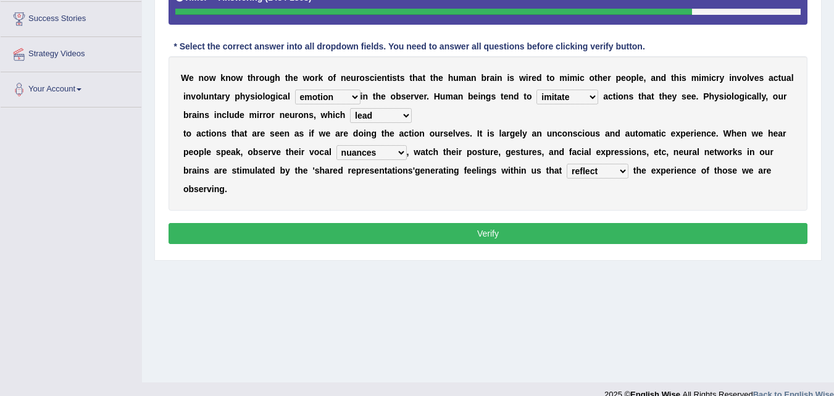
click at [332, 101] on select "emotion experience expression expectation" at bounding box center [327, 96] width 65 height 15
click at [397, 85] on div "W e n o w k n o w t h r o u g h t h e w o r k o f n e u r o s c i e n t i s t s…" at bounding box center [487, 133] width 639 height 154
click at [324, 89] on select "emotion experience expression expectation" at bounding box center [327, 96] width 65 height 15
click at [433, 93] on b at bounding box center [431, 96] width 5 height 10
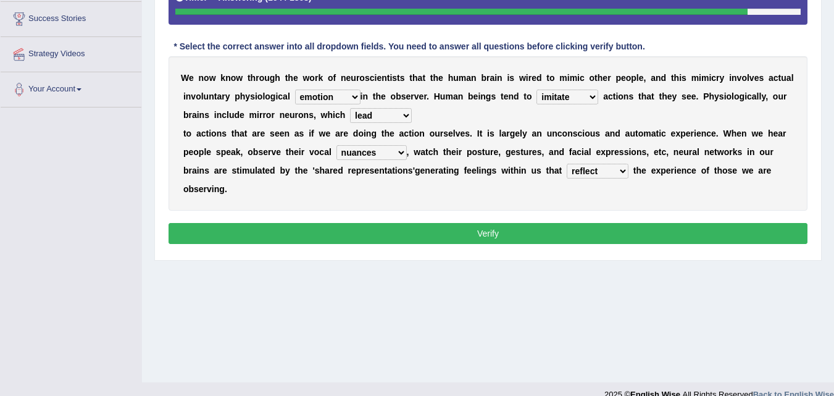
click at [344, 102] on select "emotion experience expression expectation" at bounding box center [327, 96] width 65 height 15
select select "expression"
click at [295, 89] on select "emotion experience expression expectation" at bounding box center [327, 96] width 65 height 15
click at [395, 114] on select "recover refer react lead" at bounding box center [381, 115] width 62 height 15
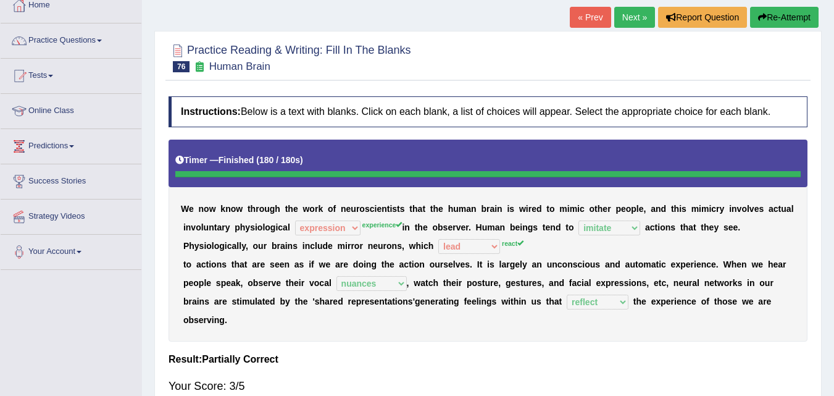
scroll to position [72, 0]
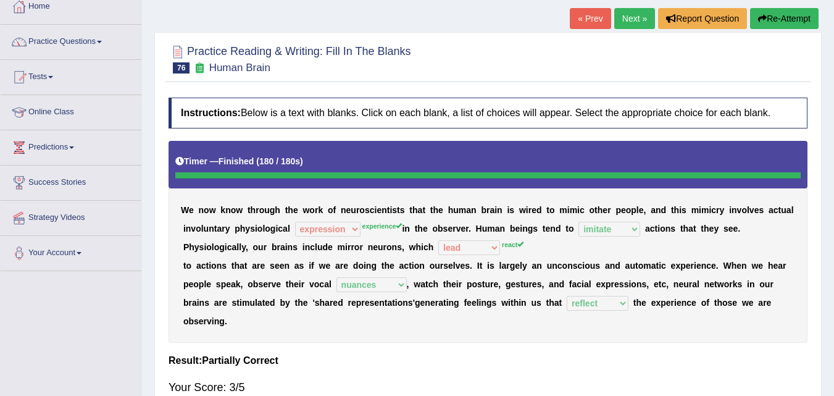
click at [626, 17] on link "Next »" at bounding box center [634, 18] width 41 height 21
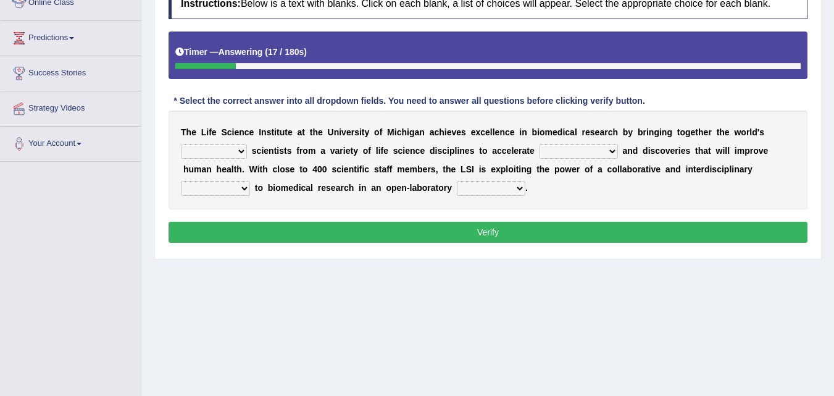
click at [227, 159] on select "exciting considerate leading notorious" at bounding box center [214, 151] width 66 height 15
select select "leading"
click at [181, 144] on select "exciting considerate leading notorious" at bounding box center [214, 151] width 66 height 15
click at [244, 151] on select "exciting considerate leading notorious" at bounding box center [214, 151] width 66 height 15
click at [274, 150] on b "t" at bounding box center [275, 151] width 3 height 10
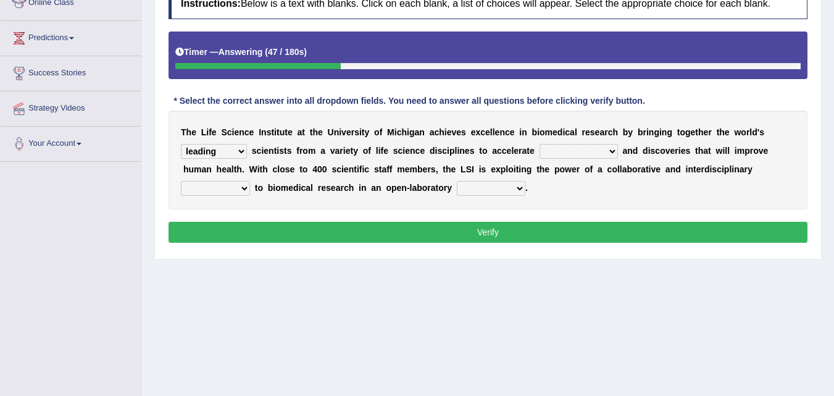
click at [576, 152] on select "investments inventories revenues breakthroughs" at bounding box center [578, 151] width 78 height 15
select select "breakthroughs"
click at [539, 144] on select "investments inventories revenues breakthroughs" at bounding box center [578, 151] width 78 height 15
click at [240, 183] on select "delusion demarcation matrix approach" at bounding box center [215, 188] width 69 height 15
select select "approach"
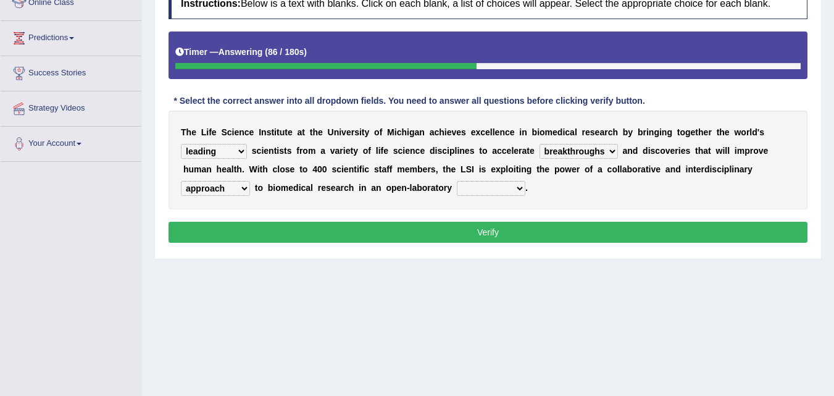
click at [181, 181] on select "delusion demarcation matrix approach" at bounding box center [215, 188] width 69 height 15
click at [228, 196] on select "delusion demarcation matrix approach" at bounding box center [215, 188] width 69 height 15
click at [490, 199] on div "T h e L i f e S c i e n c e I n s t i t u t e a t t h e U n i v e r s i t y o f…" at bounding box center [487, 159] width 639 height 99
click at [491, 193] on select "facility engagement budget enclosure" at bounding box center [491, 188] width 69 height 15
click at [457, 181] on select "facility engagement budget enclosure" at bounding box center [491, 188] width 69 height 15
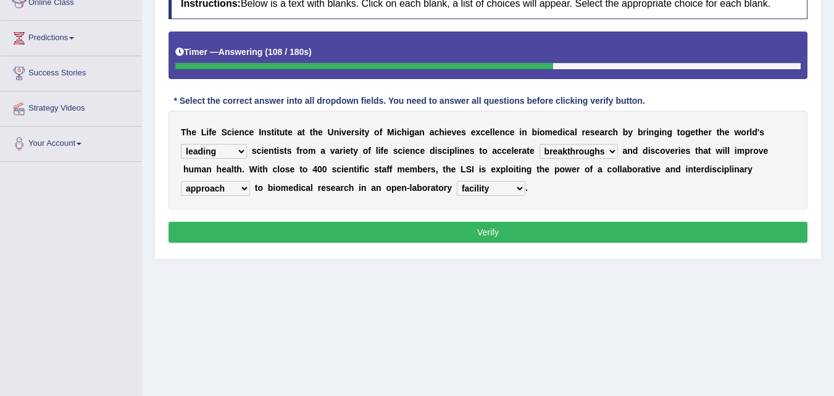
click at [482, 184] on select "facility engagement budget enclosure" at bounding box center [491, 188] width 69 height 15
select select "enclosure"
click at [457, 181] on select "facility engagement budget enclosure" at bounding box center [491, 188] width 69 height 15
click at [238, 193] on select "delusion demarcation matrix approach" at bounding box center [215, 188] width 69 height 15
click at [225, 189] on select "delusion demarcation matrix approach" at bounding box center [215, 188] width 69 height 15
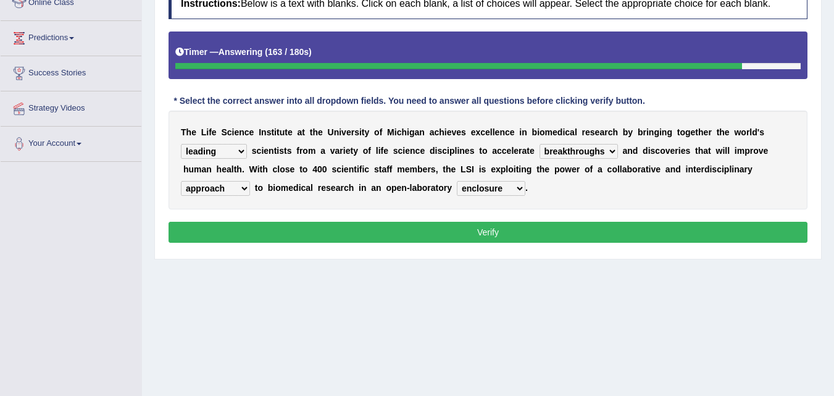
click at [208, 191] on select "delusion demarcation matrix approach" at bounding box center [215, 188] width 69 height 15
select select "demarcation"
click at [181, 181] on select "delusion demarcation matrix approach" at bounding box center [215, 188] width 69 height 15
click at [203, 231] on button "Verify" at bounding box center [487, 232] width 639 height 21
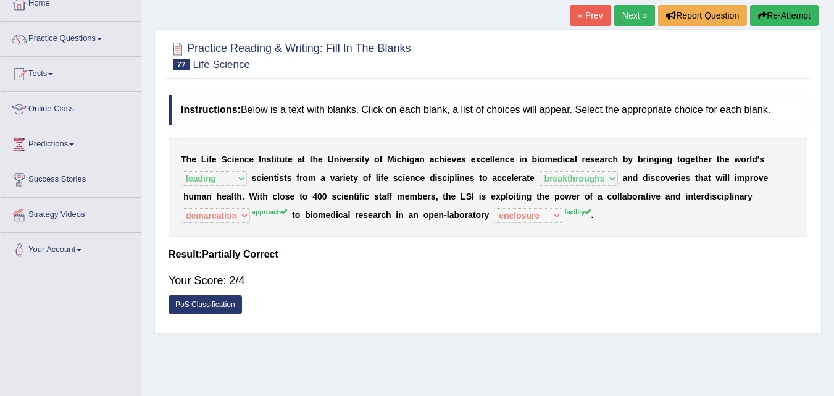
scroll to position [74, 0]
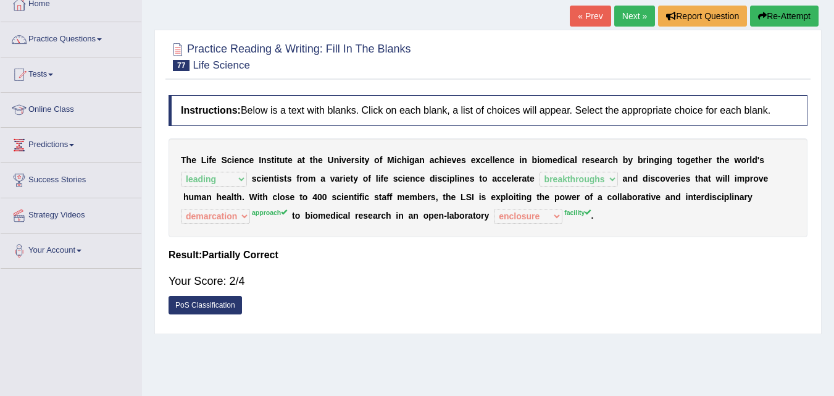
click at [634, 20] on link "Next »" at bounding box center [634, 16] width 41 height 21
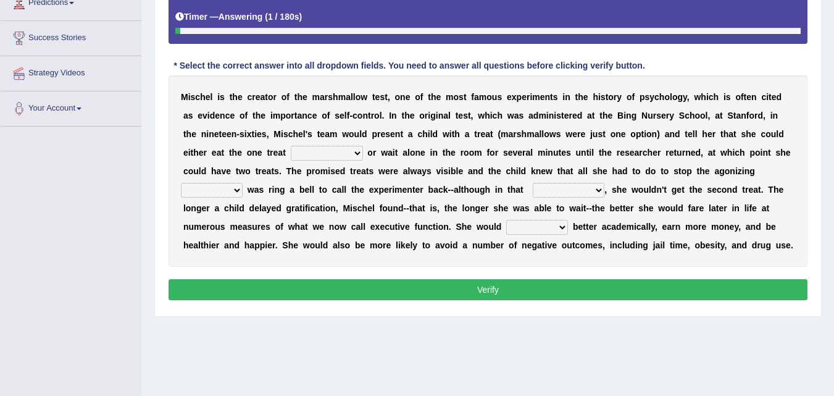
scroll to position [252, 0]
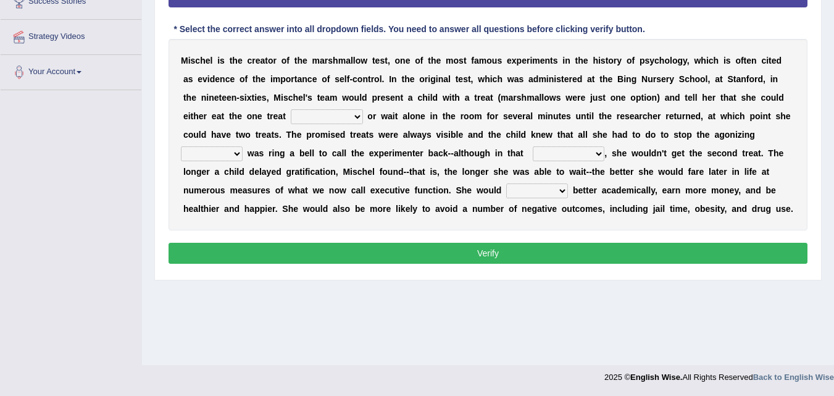
click at [346, 118] on select "ironically impressively immediately imaginatively" at bounding box center [327, 116] width 72 height 15
select select "immediately"
click at [291, 109] on select "ironically impressively immediately imaginatively" at bounding box center [327, 116] width 72 height 15
click at [347, 118] on select "ironically impressively immediately imaginatively" at bounding box center [327, 116] width 72 height 15
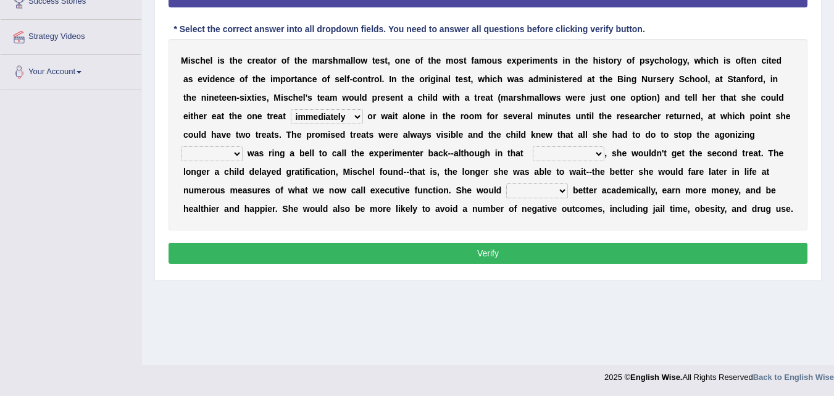
click at [347, 118] on select "ironically impressively immediately imaginatively" at bounding box center [327, 116] width 72 height 15
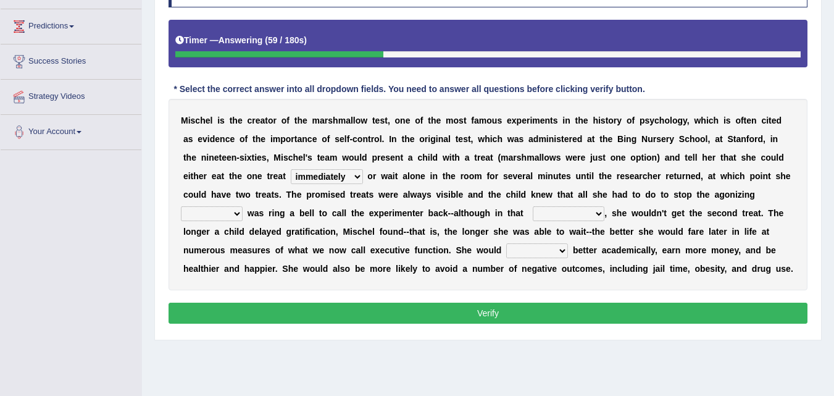
scroll to position [190, 0]
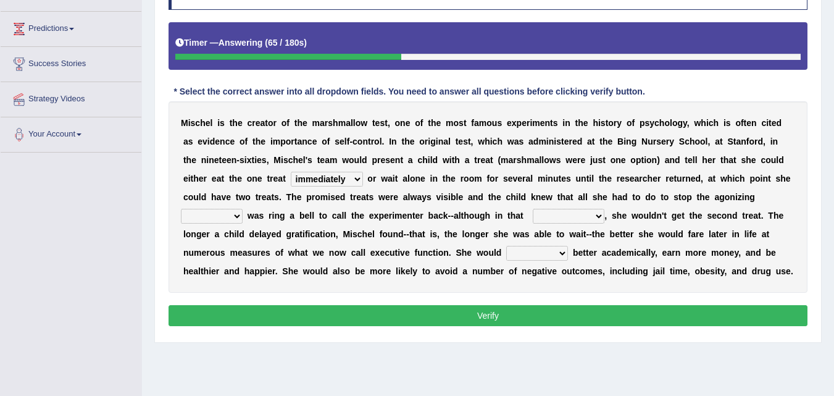
click at [223, 218] on select "sleep wait walk get" at bounding box center [212, 216] width 62 height 15
select select "wait"
click at [181, 209] on select "sleep wait walk get" at bounding box center [212, 216] width 62 height 15
click at [230, 211] on select "sleep wait walk get" at bounding box center [212, 216] width 62 height 15
click at [181, 209] on select "sleep wait walk get" at bounding box center [212, 216] width 62 height 15
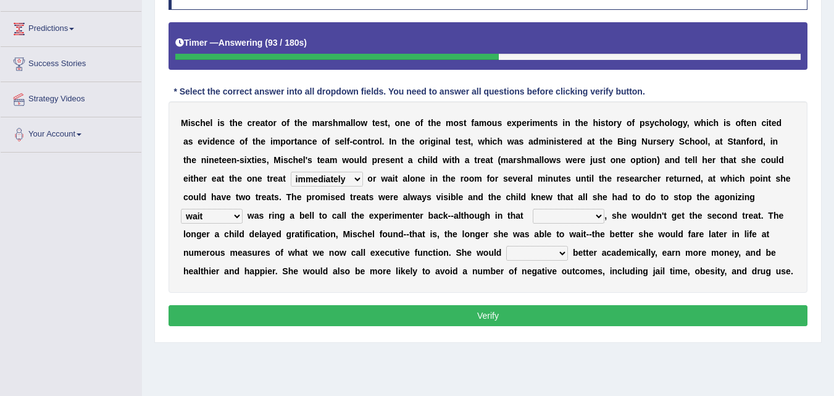
click at [572, 214] on select "quantity case span consumption" at bounding box center [569, 216] width 72 height 15
select select "case"
click at [533, 209] on select "quantity case span consumption" at bounding box center [569, 216] width 72 height 15
click at [528, 253] on select "slump heave slumber perform" at bounding box center [537, 253] width 62 height 15
select select "perform"
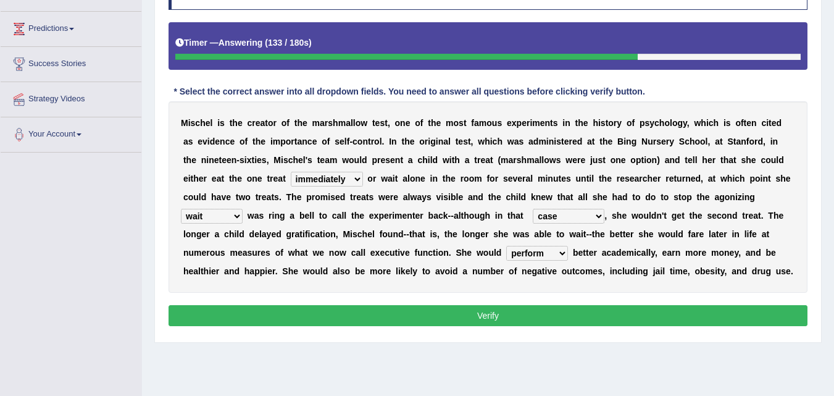
click at [506, 246] on select "slump heave slumber perform" at bounding box center [537, 253] width 62 height 15
click at [544, 252] on select "slump heave slumber perform" at bounding box center [537, 253] width 62 height 15
click at [395, 257] on b "t" at bounding box center [396, 253] width 3 height 10
click at [528, 257] on select "slump heave slumber perform" at bounding box center [537, 253] width 62 height 15
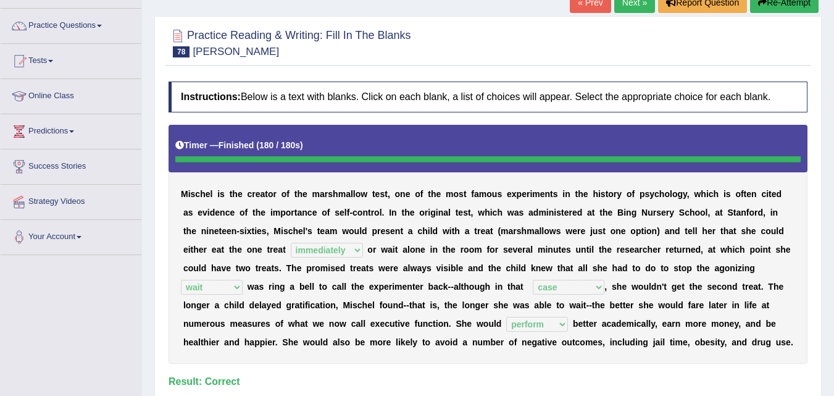
scroll to position [86, 0]
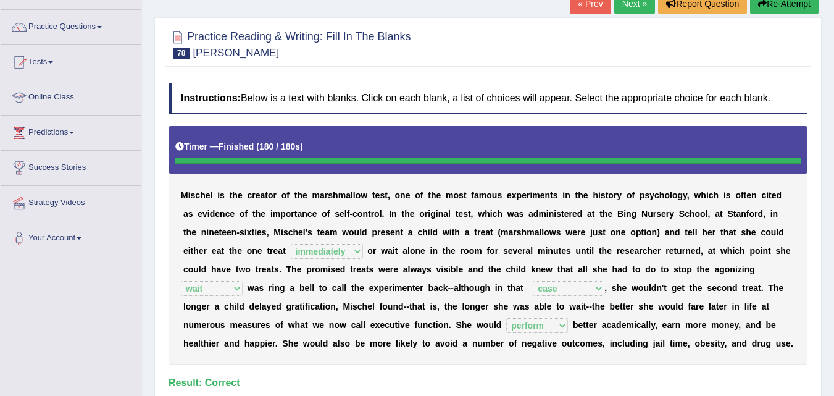
click at [625, 14] on link "Next »" at bounding box center [634, 3] width 41 height 21
click at [630, 11] on link "Next »" at bounding box center [634, 3] width 41 height 21
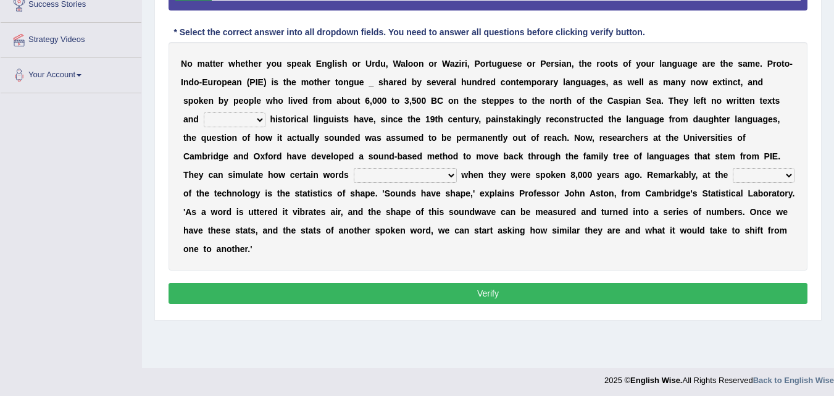
scroll to position [252, 0]
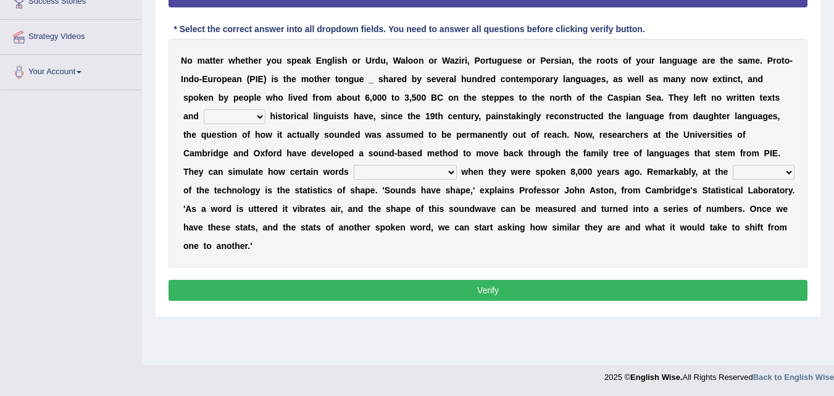
click at [265, 122] on select "therefore until where although" at bounding box center [235, 116] width 62 height 15
click at [356, 110] on div "N o m a t t e r w h e t h e r y o u s p e a k E n g l i s h o r U r d u , W a l…" at bounding box center [487, 153] width 639 height 228
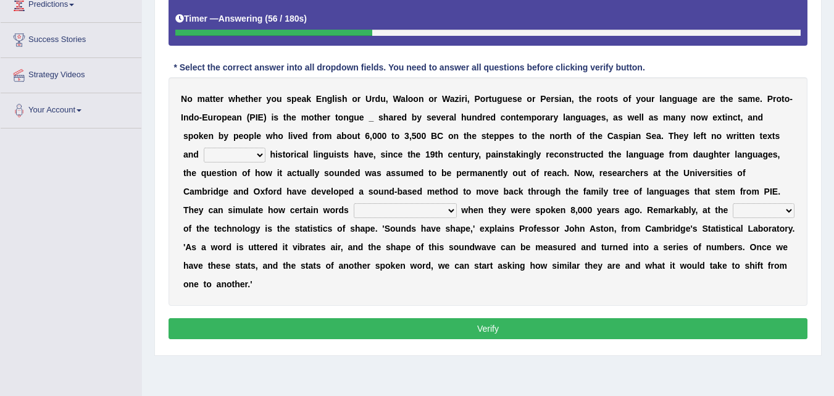
scroll to position [215, 0]
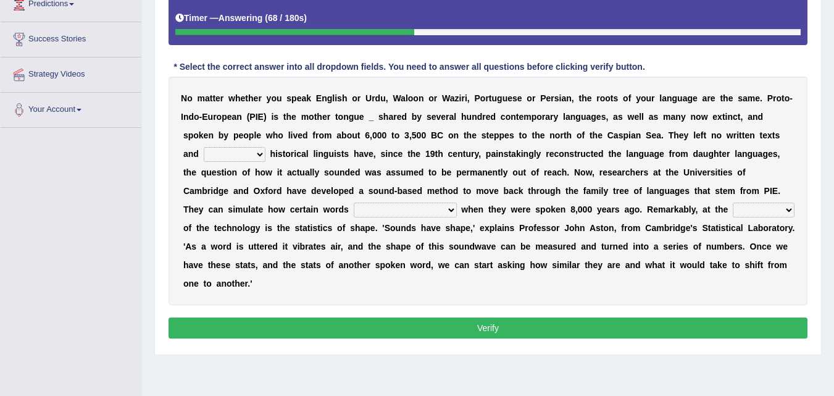
click at [425, 212] on select "would sound would have sounded sound have sound" at bounding box center [405, 209] width 103 height 15
select select "would have sounded"
click at [354, 202] on select "would sound would have sounded sound have sound" at bounding box center [405, 209] width 103 height 15
click at [767, 204] on select "cost heart end moment" at bounding box center [764, 209] width 62 height 15
select select "cost"
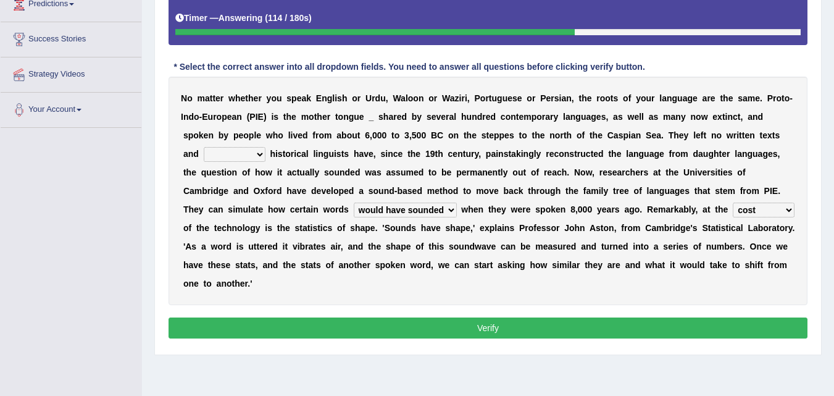
click at [733, 202] on select "cost heart end moment" at bounding box center [764, 209] width 62 height 15
click at [755, 212] on select "cost heart end moment" at bounding box center [764, 209] width 62 height 15
click at [745, 209] on select "cost heart end moment" at bounding box center [764, 209] width 62 height 15
click at [260, 146] on div "N o m a t t e r w h e t h e r y o u s p e a k E n g l i s h o r U r d u , W a l…" at bounding box center [487, 191] width 639 height 228
click at [248, 154] on select "therefore until where although" at bounding box center [235, 154] width 62 height 15
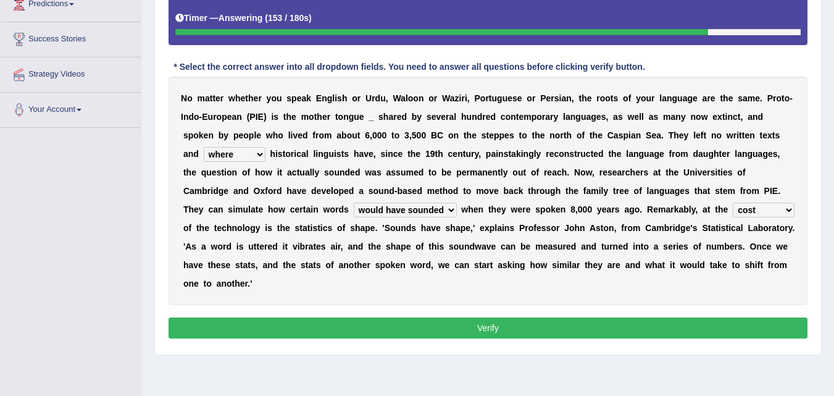
click at [204, 147] on select "therefore until where although" at bounding box center [235, 154] width 62 height 15
click at [240, 151] on select "therefore until where although" at bounding box center [235, 154] width 62 height 15
select select "until"
click at [204, 147] on select "therefore until where although" at bounding box center [235, 154] width 62 height 15
click at [230, 160] on select "therefore until where although" at bounding box center [235, 154] width 62 height 15
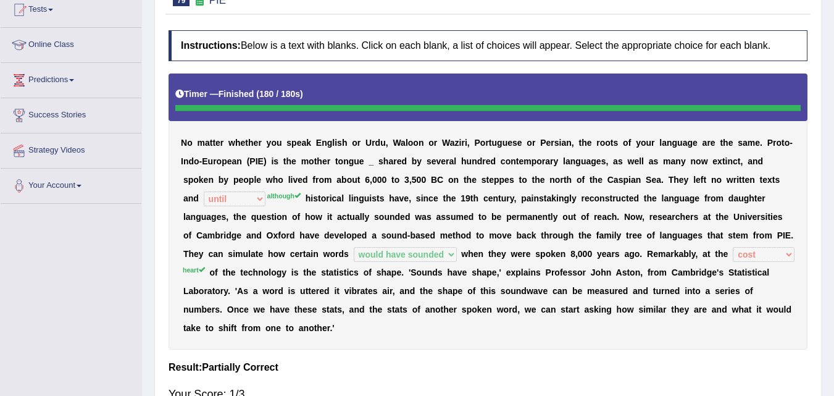
scroll to position [252, 0]
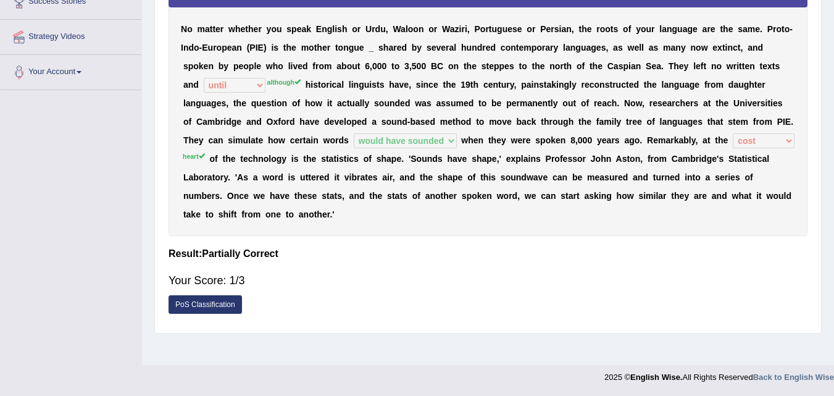
click at [188, 297] on link "PoS Classification" at bounding box center [204, 304] width 73 height 19
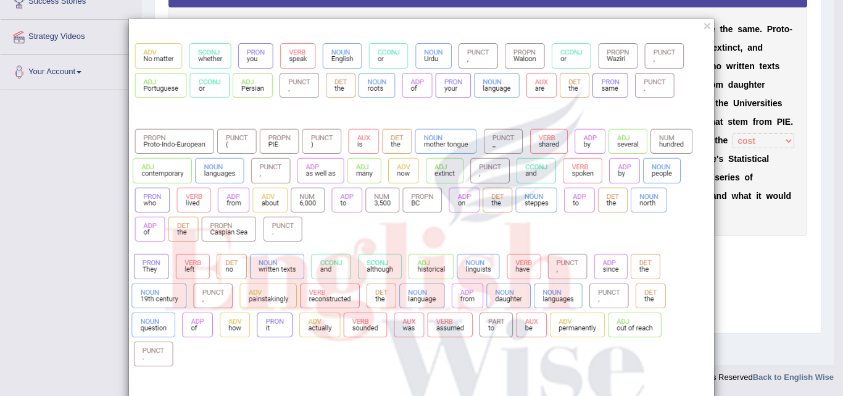
drag, startPoint x: 747, startPoint y: 251, endPoint x: 696, endPoint y: 12, distance: 244.3
click at [696, 12] on div "×" at bounding box center [421, 198] width 843 height 396
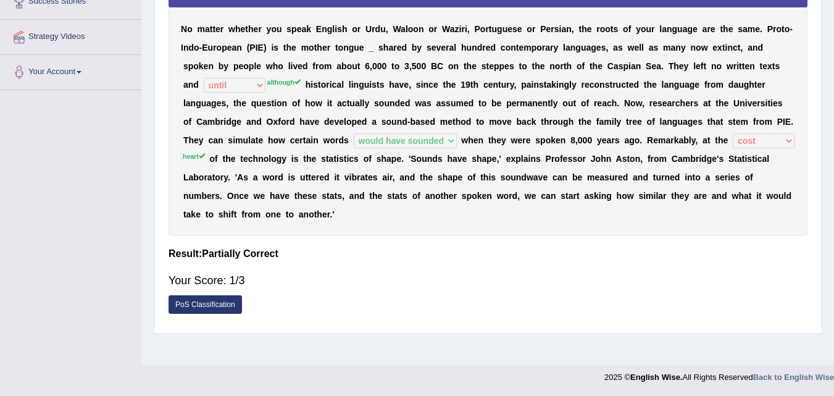
click at [697, 13] on div "N o m a t t e r w h e t h e r y o u s p e a k E n g l i s h o r U r d u , W a l…" at bounding box center [487, 98] width 639 height 276
click at [204, 298] on link "PoS Classification" at bounding box center [204, 304] width 73 height 19
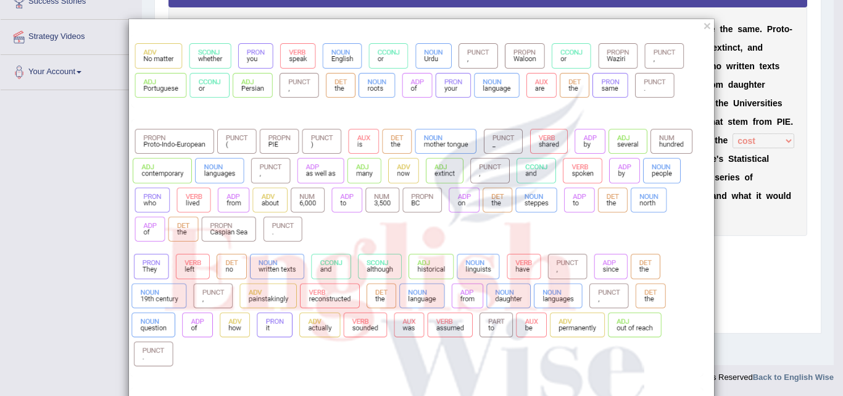
click at [704, 26] on button "×" at bounding box center [707, 25] width 7 height 13
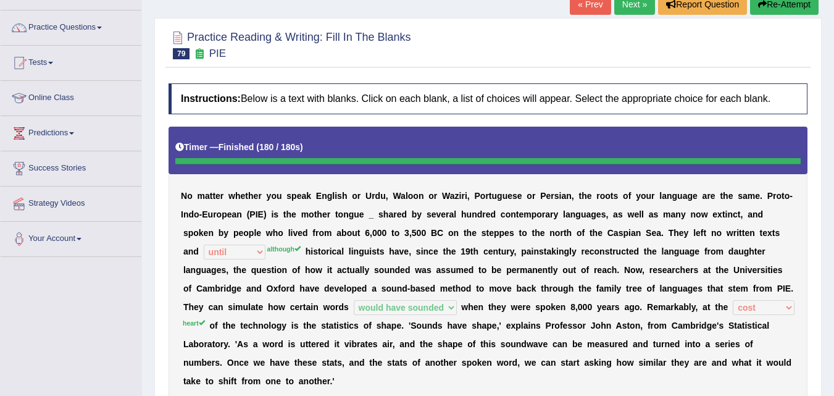
scroll to position [32, 0]
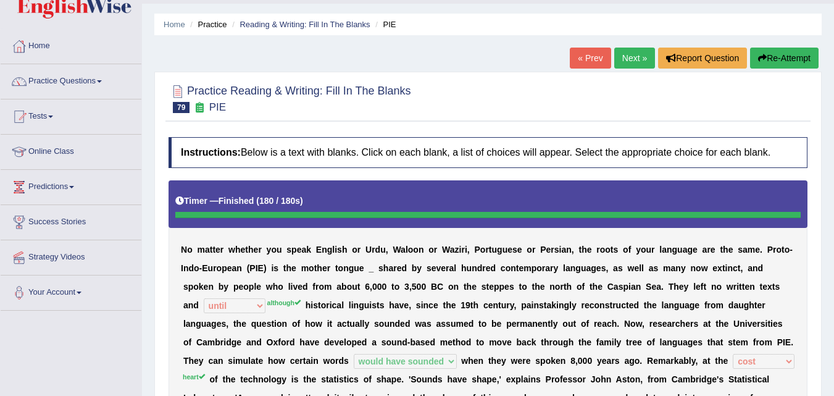
click at [628, 56] on link "Next »" at bounding box center [634, 58] width 41 height 21
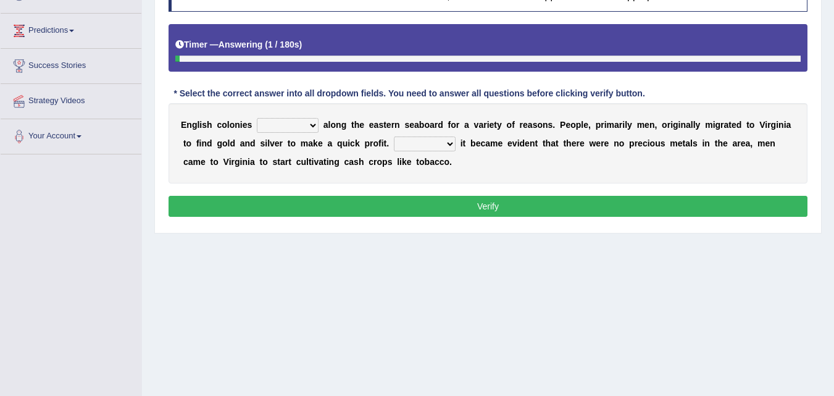
scroll to position [178, 0]
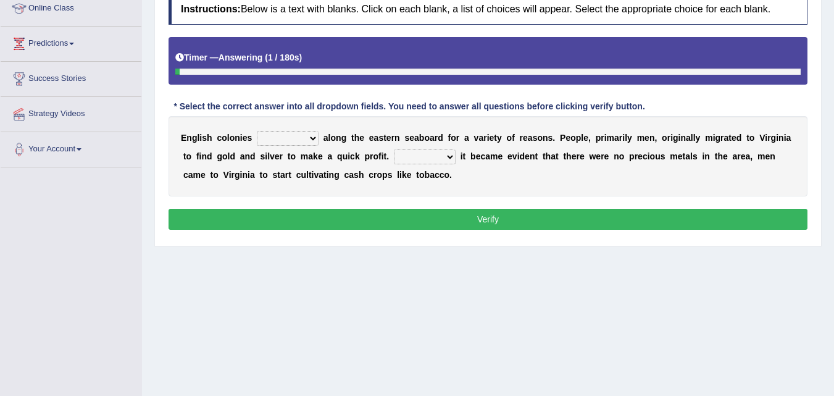
click at [828, 165] on html "Toggle navigation Home Practice Questions Speaking Practice Read Aloud Repeat S…" at bounding box center [417, 23] width 834 height 396
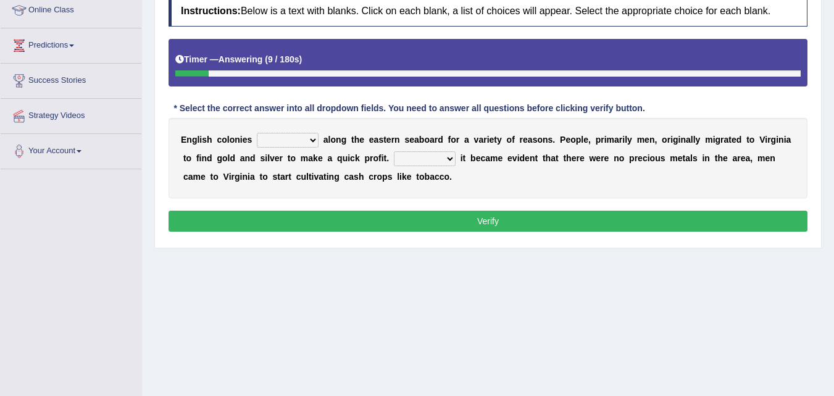
click at [304, 141] on select "emerged stranded collapsed fostered" at bounding box center [288, 140] width 62 height 15
click at [575, 127] on div "E n g l i s h c o l o n i e s emerged stranded collapsed fostered a l o n g t h…" at bounding box center [487, 158] width 639 height 80
click at [417, 159] on select "Before After Despite Until" at bounding box center [425, 158] width 62 height 15
click at [494, 138] on b "t" at bounding box center [495, 140] width 3 height 10
click at [411, 164] on select "Before After Despite Until" at bounding box center [425, 158] width 62 height 15
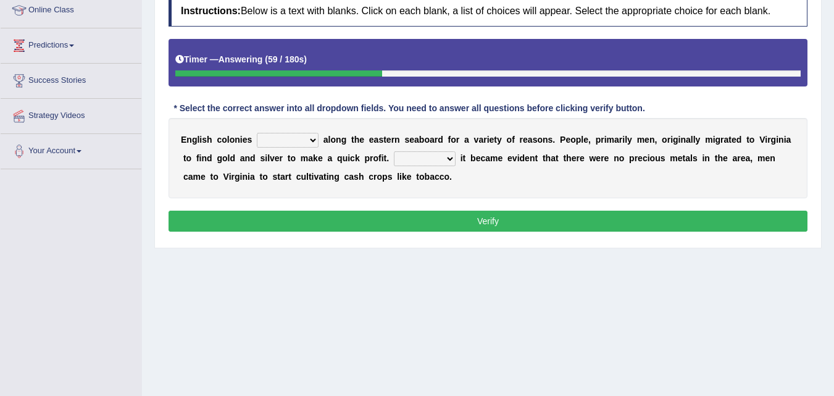
select select "After"
click at [394, 151] on select "Before After Despite Until" at bounding box center [425, 158] width 62 height 15
click at [422, 162] on select "Before After Despite Until" at bounding box center [425, 158] width 62 height 15
click at [309, 142] on select "emerged stranded collapsed fostered" at bounding box center [288, 140] width 62 height 15
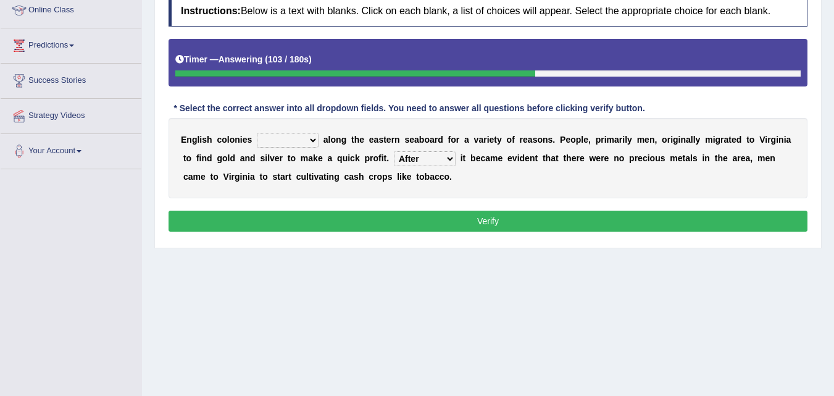
click at [301, 135] on select "emerged stranded collapsed fostered" at bounding box center [288, 140] width 62 height 15
click at [302, 148] on div "E n g l i s h c o l o n i e s emerged stranded collapsed fostered a l o n g t h…" at bounding box center [487, 158] width 639 height 80
click at [302, 141] on select "emerged stranded collapsed fostered" at bounding box center [288, 140] width 62 height 15
click at [307, 143] on select "emerged stranded collapsed fostered" at bounding box center [288, 140] width 62 height 15
select select "fostered"
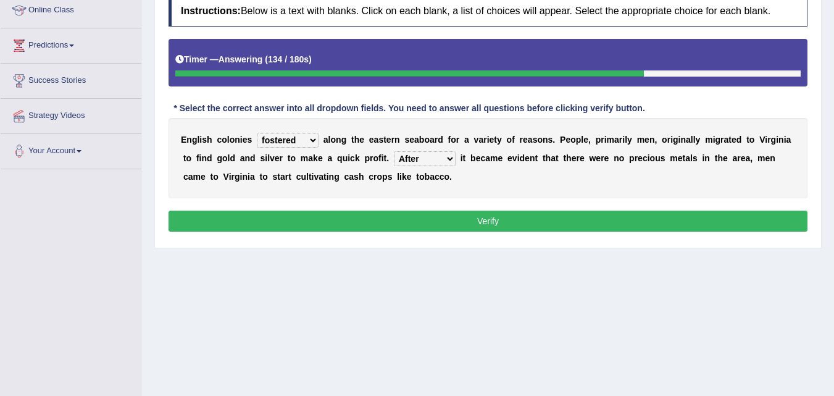
click at [257, 133] on select "emerged stranded collapsed fostered" at bounding box center [288, 140] width 62 height 15
click at [394, 219] on button "Verify" at bounding box center [487, 220] width 639 height 21
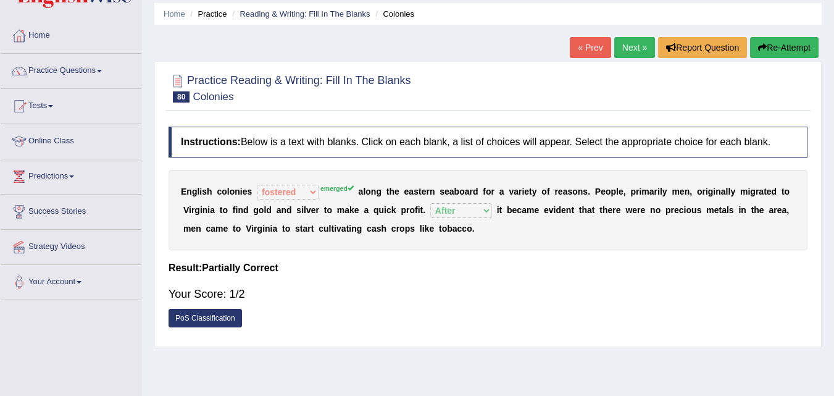
scroll to position [41, 0]
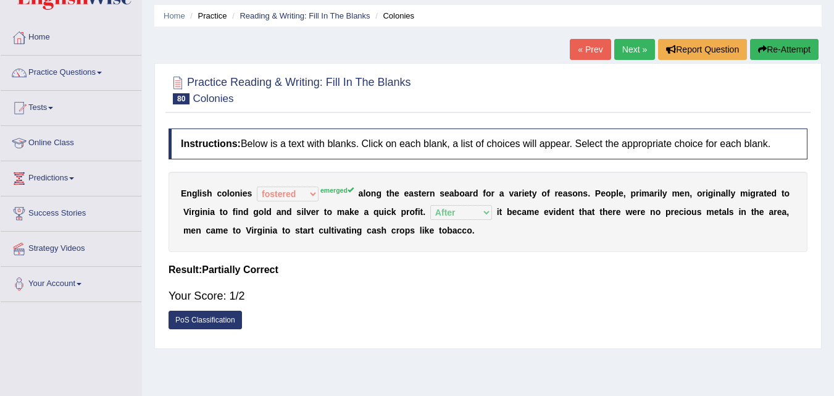
click at [628, 59] on link "Next »" at bounding box center [634, 49] width 41 height 21
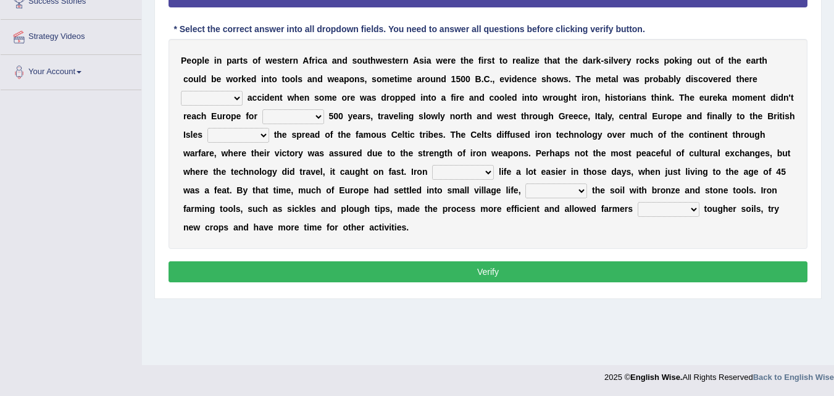
click at [227, 80] on b "w" at bounding box center [229, 79] width 7 height 10
click at [211, 98] on select "at for in by" at bounding box center [212, 98] width 62 height 15
click at [317, 100] on b "s" at bounding box center [316, 98] width 5 height 10
click at [240, 101] on select "at for in by" at bounding box center [212, 98] width 62 height 15
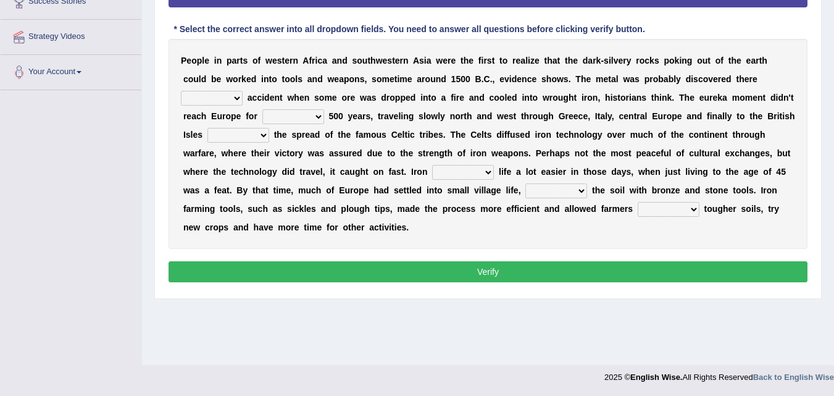
select select "at"
click at [181, 91] on select "at for in by" at bounding box center [212, 98] width 62 height 15
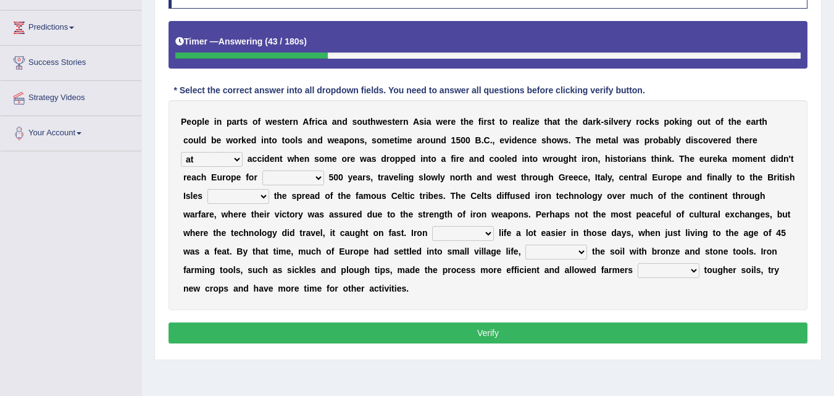
scroll to position [190, 0]
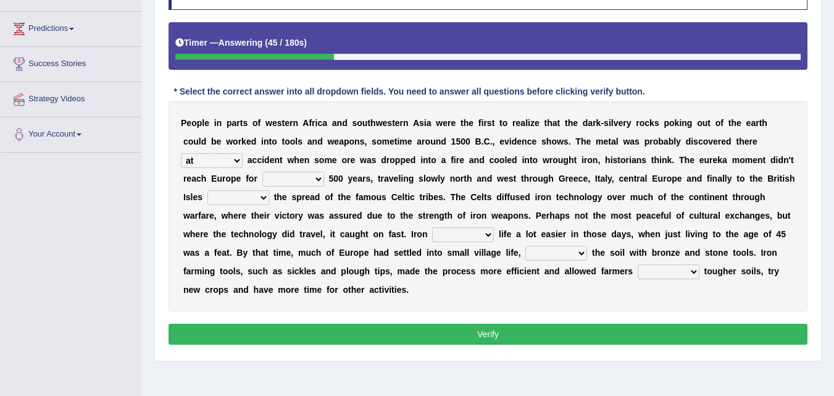
click at [285, 180] on select "few another further less" at bounding box center [293, 179] width 62 height 15
click at [262, 172] on select "few another further less" at bounding box center [293, 179] width 62 height 15
click at [309, 182] on select "few another further less" at bounding box center [293, 179] width 62 height 15
click at [262, 172] on select "few another further less" at bounding box center [293, 179] width 62 height 15
click at [311, 178] on select "few another further less" at bounding box center [293, 179] width 62 height 15
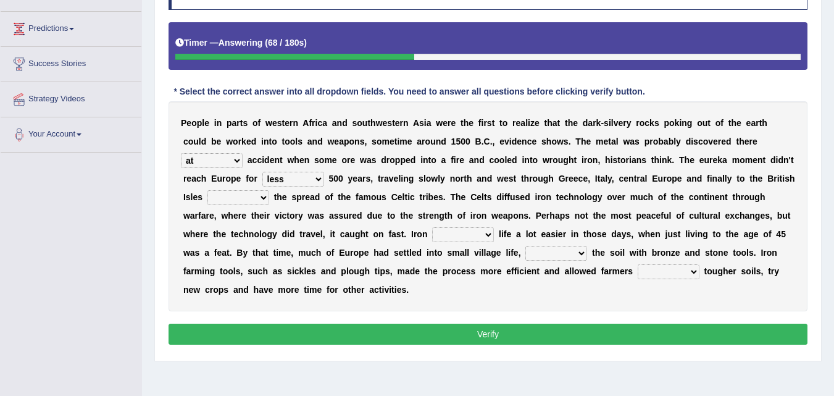
select select "further"
click at [262, 172] on select "few another further less" at bounding box center [293, 179] width 62 height 15
click at [245, 198] on select "along with without for" at bounding box center [238, 197] width 62 height 15
select select "with"
click at [207, 190] on select "along with without for" at bounding box center [238, 197] width 62 height 15
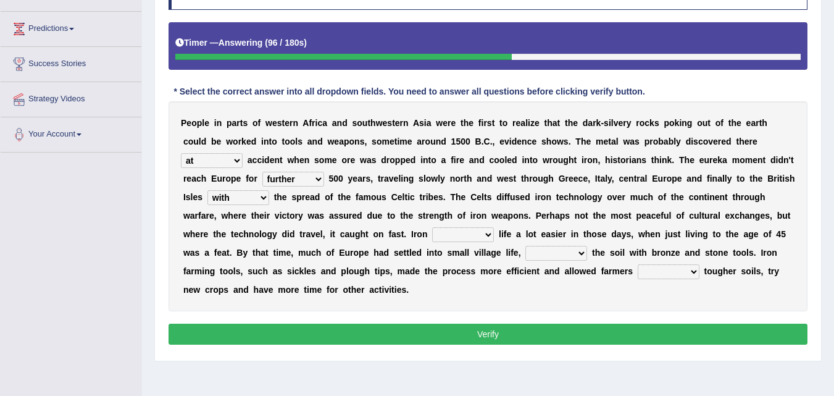
click at [241, 199] on select "along with without for" at bounding box center [238, 197] width 62 height 15
click at [318, 196] on b "d" at bounding box center [318, 197] width 6 height 10
click at [311, 242] on div "P e o p l e i n p a r t s o f w e s t e r n A f r i c a a n d s o u t h w e s t…" at bounding box center [487, 206] width 639 height 210
click at [486, 235] on select "caused made became begot" at bounding box center [463, 234] width 62 height 15
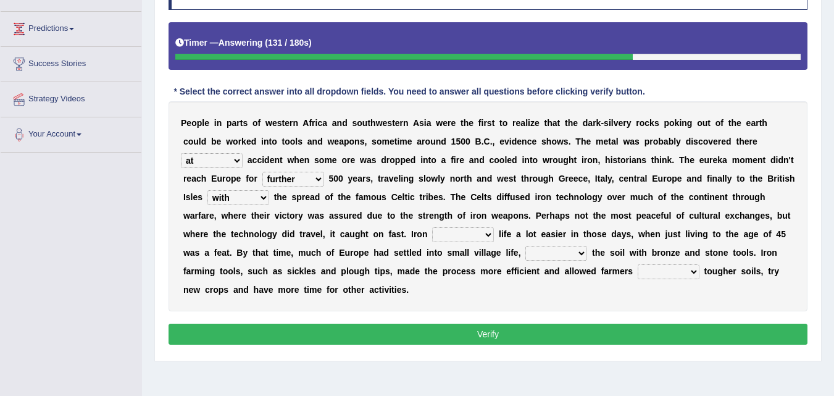
select select "made"
click at [432, 227] on select "caused made became begot" at bounding box center [463, 234] width 62 height 15
click at [568, 248] on select "having toiling burdening treading" at bounding box center [556, 253] width 62 height 15
select select "having"
click at [525, 246] on select "having toiling burdening treading" at bounding box center [556, 253] width 62 height 15
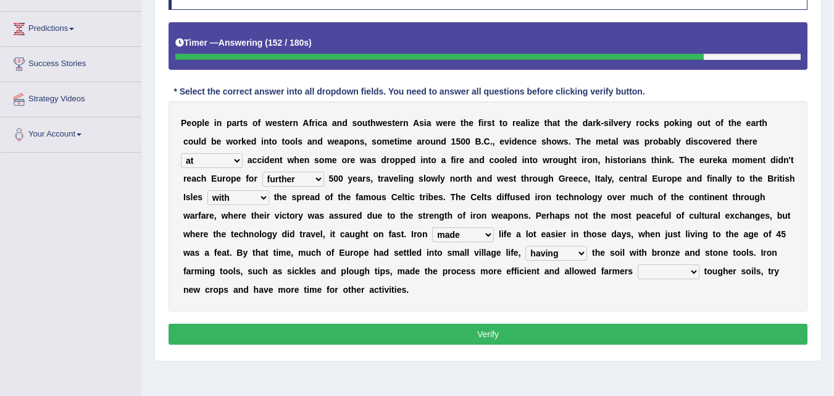
click at [576, 257] on select "having toiling burdening treading" at bounding box center [556, 253] width 62 height 15
click at [685, 273] on select "exploit to exploit exploits exploited" at bounding box center [669, 271] width 62 height 15
select select "to exploit"
click at [638, 264] on select "exploit to exploit exploits exploited" at bounding box center [669, 271] width 62 height 15
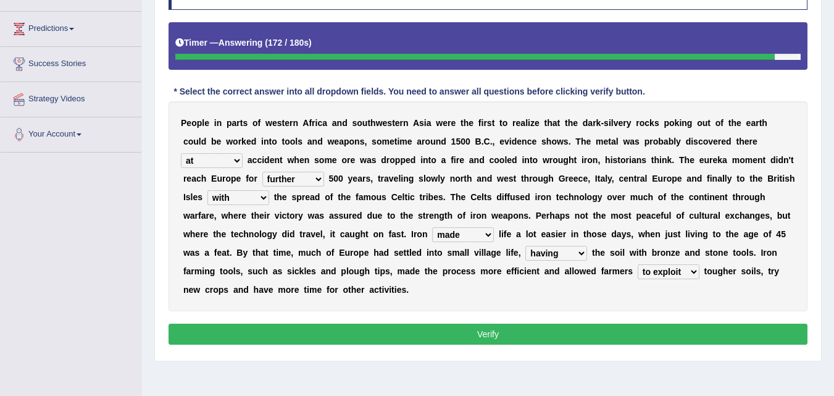
click at [578, 253] on select "having toiling burdening treading" at bounding box center [556, 253] width 62 height 15
click at [516, 224] on div "P e o p l e i n p a r t s o f w e s t e r n A f r i c a a n d s o u t h w e s t…" at bounding box center [487, 206] width 639 height 210
click at [213, 159] on select "at for in by" at bounding box center [212, 160] width 62 height 15
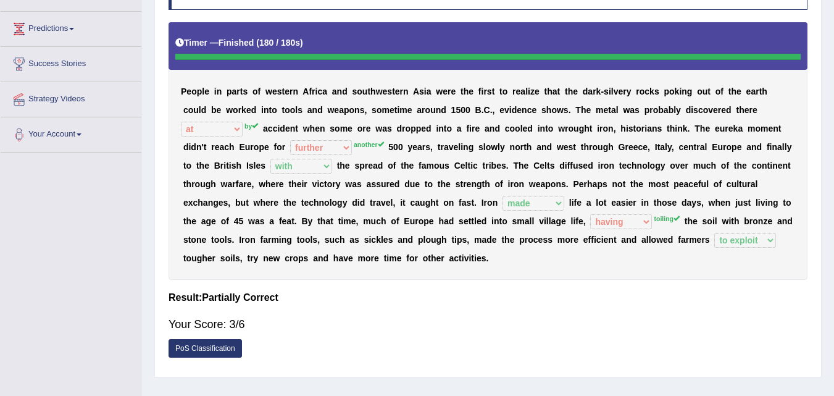
click at [290, 110] on b "o" at bounding box center [293, 110] width 6 height 10
click at [364, 151] on div "P e o p l e i n p a r t s o f w e s t e r n A f r i c a a n d s o u t h w e s t…" at bounding box center [487, 150] width 639 height 257
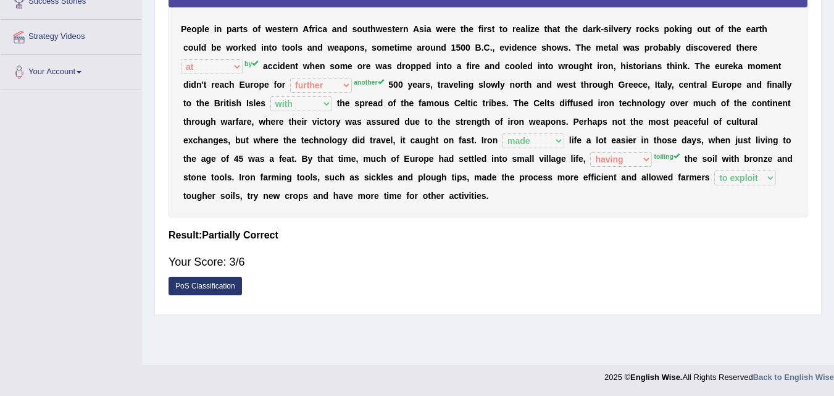
scroll to position [0, 0]
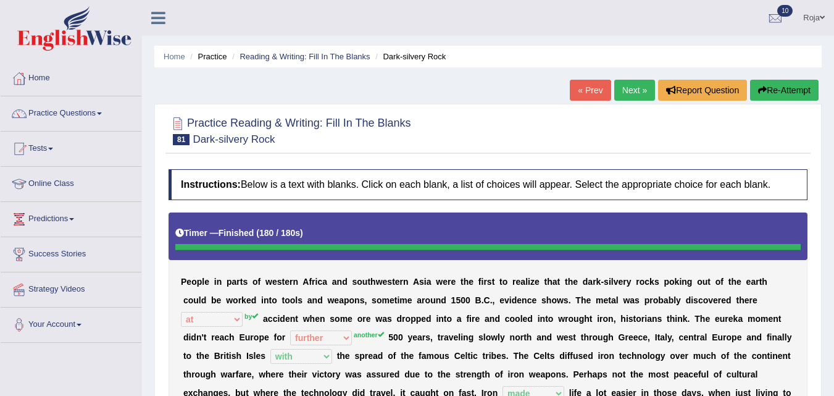
click at [634, 98] on link "Next »" at bounding box center [634, 90] width 41 height 21
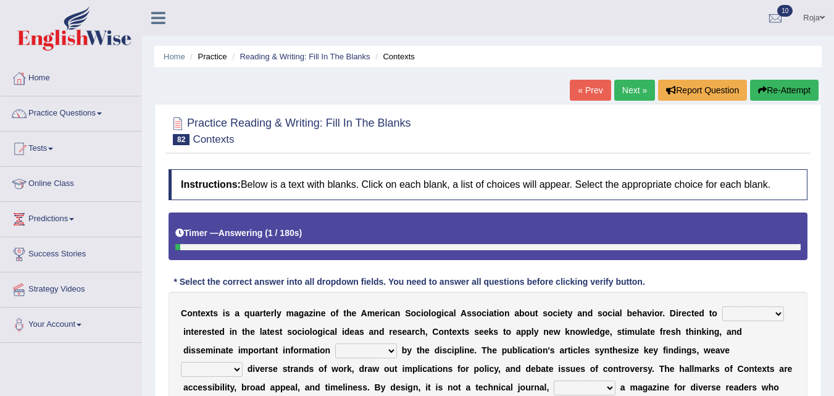
scroll to position [252, 0]
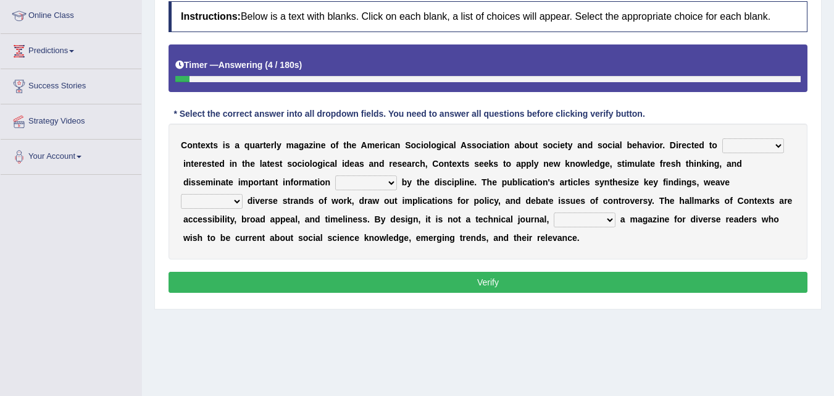
scroll to position [159, 0]
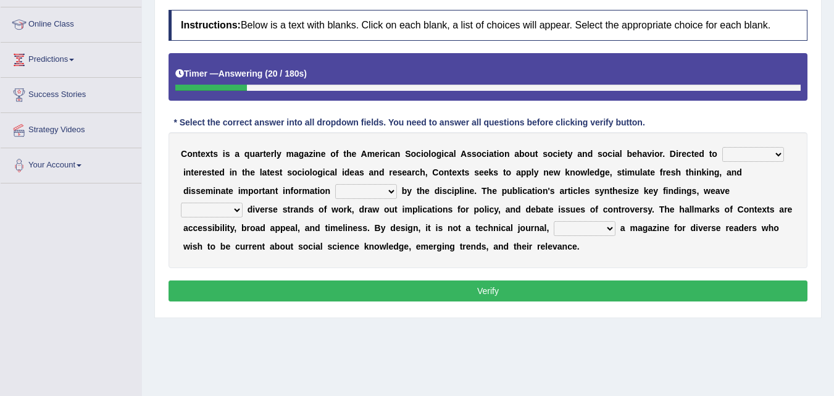
click at [767, 152] on select "anyone someone whom nobody" at bounding box center [753, 154] width 62 height 15
click at [734, 159] on select "anyone someone whom nobody" at bounding box center [753, 154] width 62 height 15
select select "nobody"
click at [722, 147] on select "anyone someone whom nobody" at bounding box center [753, 154] width 62 height 15
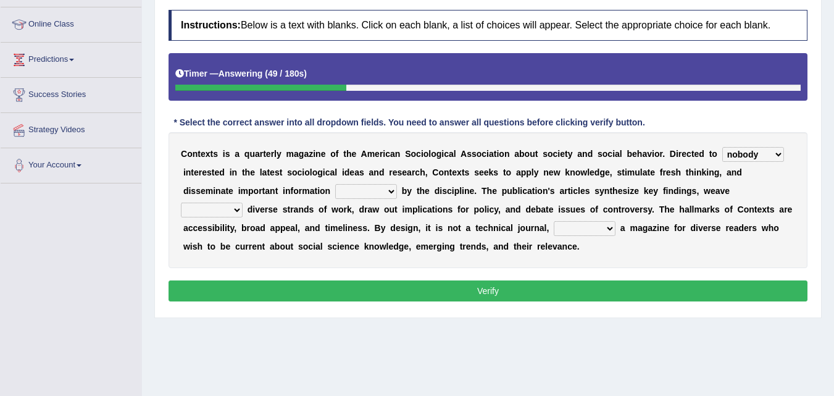
click at [388, 193] on select "covered shaded produced overcome" at bounding box center [366, 191] width 62 height 15
select select "covered"
click at [335, 184] on select "covered shaded produced overcome" at bounding box center [366, 191] width 62 height 15
click at [238, 215] on select "within together into regardless" at bounding box center [212, 209] width 62 height 15
select select "into"
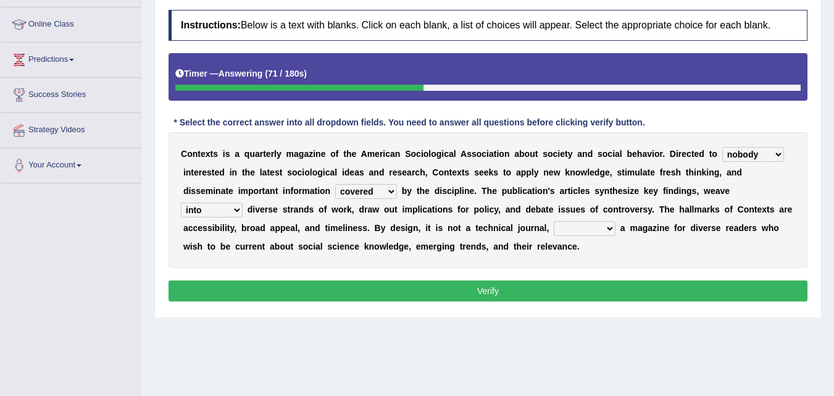
click at [181, 202] on select "within together into regardless" at bounding box center [212, 209] width 62 height 15
click at [230, 211] on select "within together into regardless" at bounding box center [212, 209] width 62 height 15
click at [613, 225] on select "and but also never" at bounding box center [585, 228] width 62 height 15
click at [554, 221] on select "and but also never" at bounding box center [585, 228] width 62 height 15
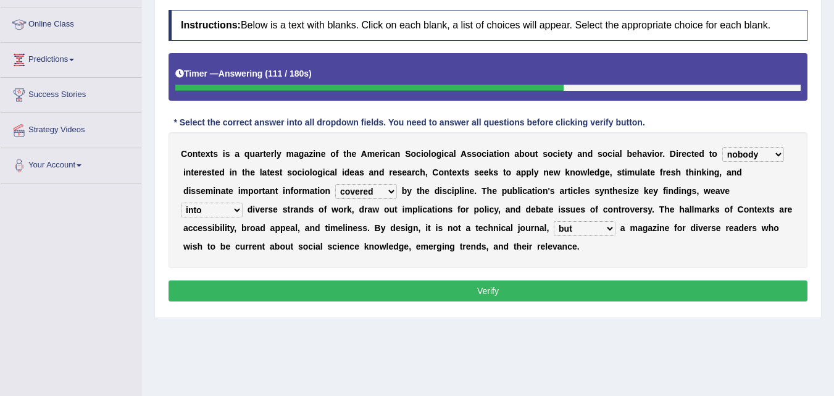
click at [584, 231] on select "and but also never" at bounding box center [585, 228] width 62 height 15
select select "also"
click at [554, 221] on select "and but also never" at bounding box center [585, 228] width 62 height 15
click at [749, 151] on select "anyone someone whom nobody" at bounding box center [753, 154] width 62 height 15
click at [737, 158] on select "anyone someone whom nobody" at bounding box center [753, 154] width 62 height 15
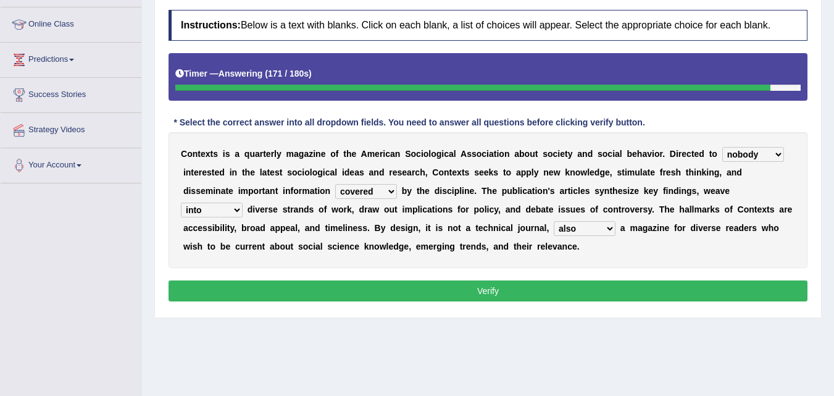
click at [741, 148] on select "anyone someone whom nobody" at bounding box center [753, 154] width 62 height 15
select select "anyone"
click at [722, 147] on select "anyone someone whom nobody" at bounding box center [753, 154] width 62 height 15
click at [225, 208] on select "within together into regardless" at bounding box center [212, 209] width 62 height 15
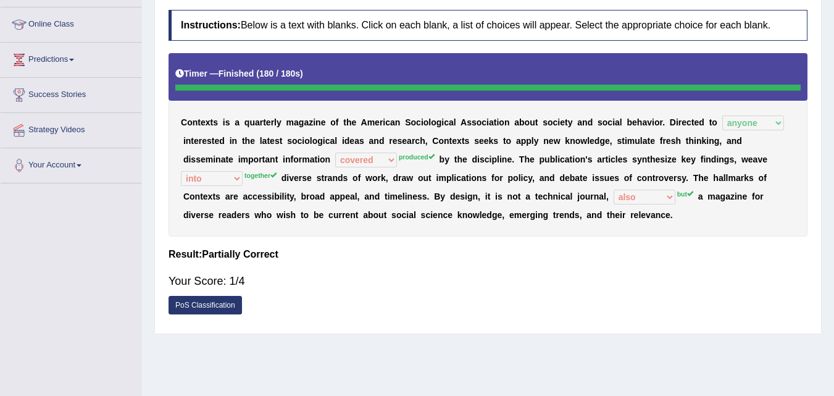
click at [203, 242] on div "Instructions: Below is a text with blanks. Click on each blank, a list of choic…" at bounding box center [487, 165] width 645 height 323
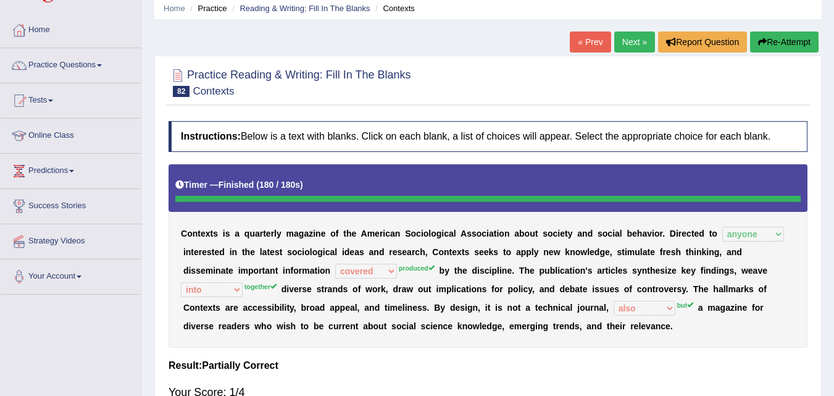
scroll to position [44, 0]
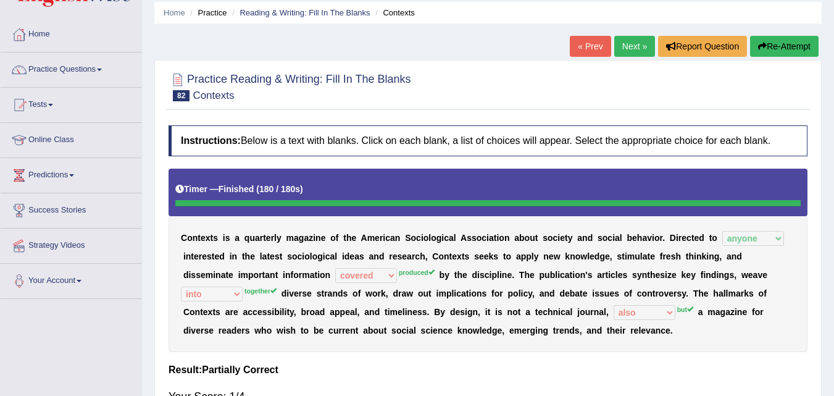
click at [635, 36] on link "Next »" at bounding box center [634, 46] width 41 height 21
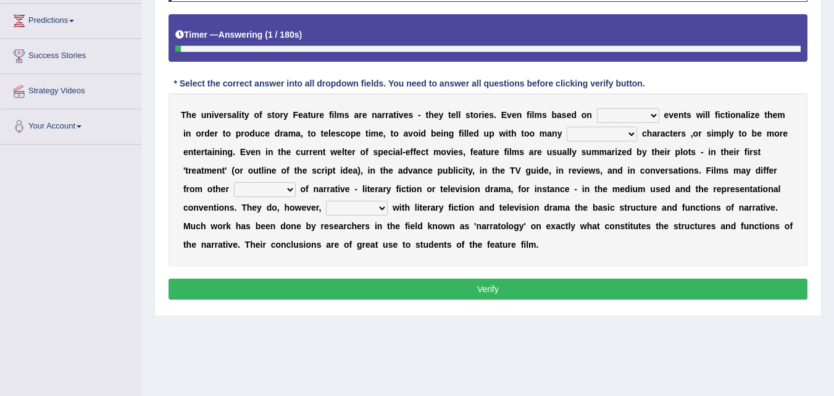
scroll to position [194, 0]
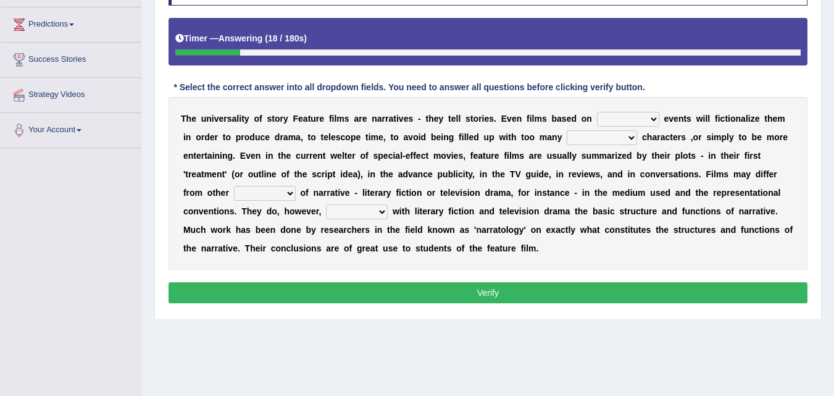
click at [654, 127] on select "prehistoric common true harsh" at bounding box center [628, 119] width 62 height 15
select select "true"
click at [597, 112] on select "prehistoric common true harsh" at bounding box center [628, 119] width 62 height 15
click at [609, 130] on div "T h e u n i v e r s a l i t y o f s t o r y F e a t u r e f i l m s a r e n a r…" at bounding box center [487, 183] width 639 height 173
click at [596, 136] on select "minor objective sheer marginalized" at bounding box center [602, 137] width 70 height 15
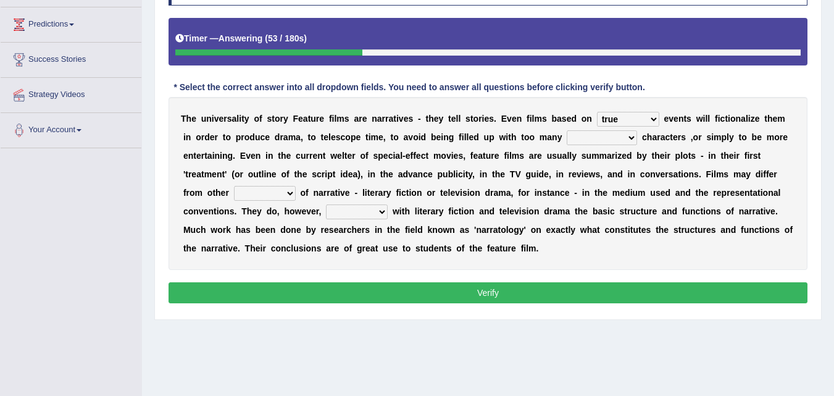
click at [373, 156] on b "s" at bounding box center [375, 156] width 5 height 10
click at [282, 197] on select "amounts kinds properties qualities" at bounding box center [265, 193] width 62 height 15
select select "kinds"
click at [234, 186] on select "amounts kinds properties qualities" at bounding box center [265, 193] width 62 height 15
click at [281, 198] on select "amounts kinds properties qualities" at bounding box center [265, 193] width 62 height 15
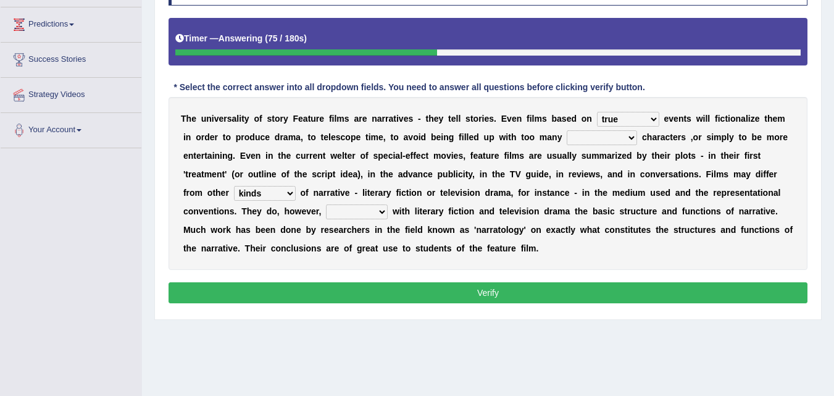
click at [289, 193] on select "amounts kinds properties qualities" at bounding box center [265, 193] width 62 height 15
click at [350, 212] on select "spare share abide conform" at bounding box center [357, 211] width 62 height 15
click at [363, 210] on select "spare share abide conform" at bounding box center [357, 211] width 62 height 15
select select "abide"
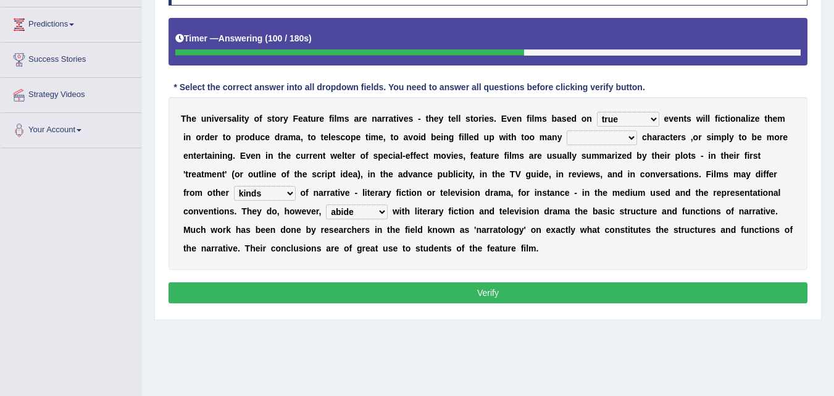
click at [326, 204] on select "spare share abide conform" at bounding box center [357, 211] width 62 height 15
click at [280, 192] on select "amounts kinds properties qualities" at bounding box center [265, 193] width 62 height 15
select select "qualities"
click at [234, 186] on select "amounts kinds properties qualities" at bounding box center [265, 193] width 62 height 15
click at [607, 145] on select "minor objective sheer marginalized" at bounding box center [602, 137] width 70 height 15
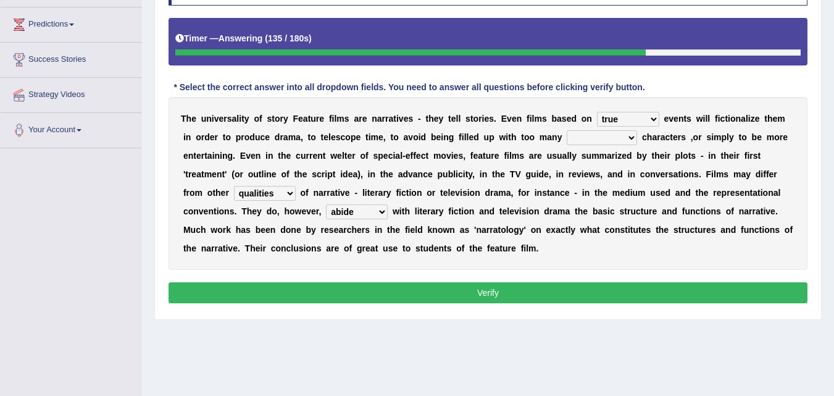
select select "sheer"
click at [567, 130] on select "minor objective sheer marginalized" at bounding box center [602, 137] width 70 height 15
click at [586, 138] on select "minor objective sheer marginalized" at bounding box center [602, 137] width 70 height 15
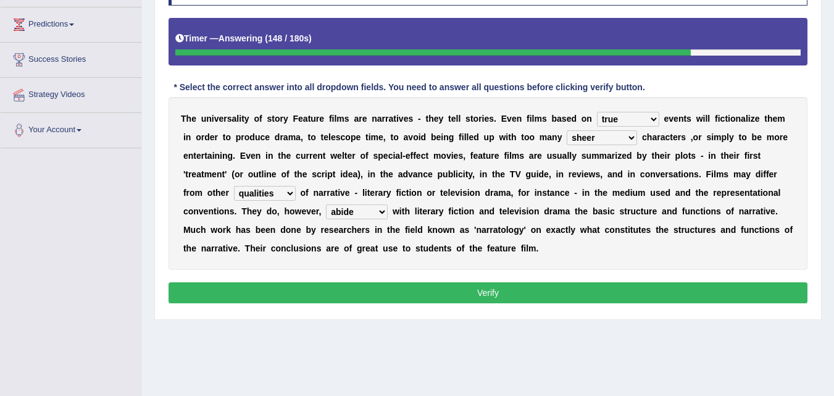
click at [586, 138] on select "minor objective sheer marginalized" at bounding box center [602, 137] width 70 height 15
click at [586, 139] on select "minor objective sheer marginalized" at bounding box center [602, 137] width 70 height 15
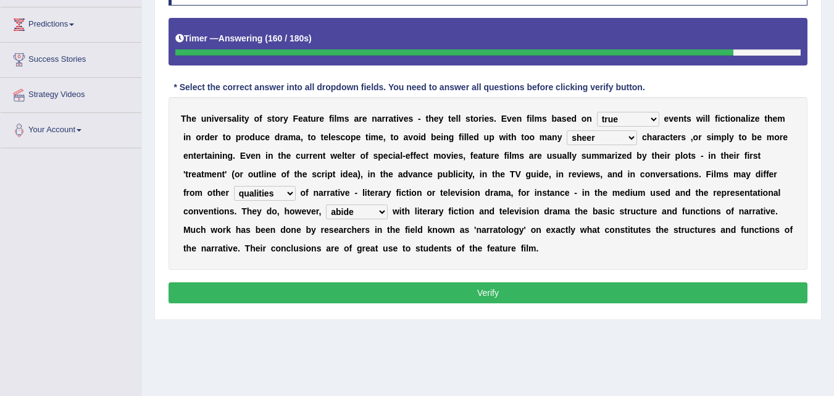
click at [270, 198] on select "amounts kinds properties qualities" at bounding box center [265, 193] width 62 height 15
click at [344, 204] on select "spare share abide conform" at bounding box center [357, 211] width 62 height 15
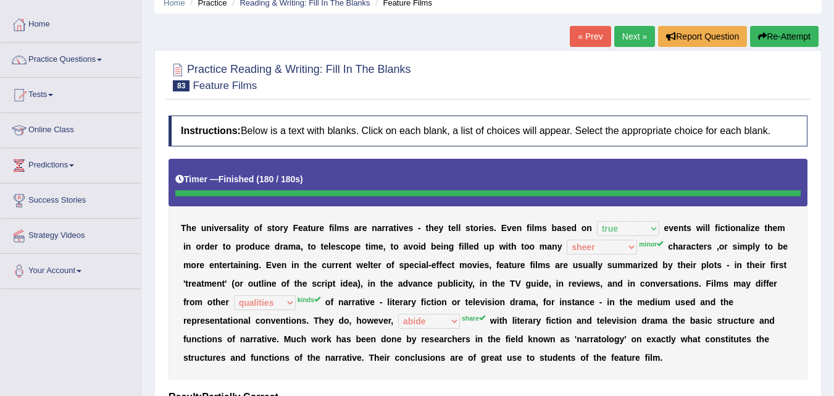
scroll to position [0, 0]
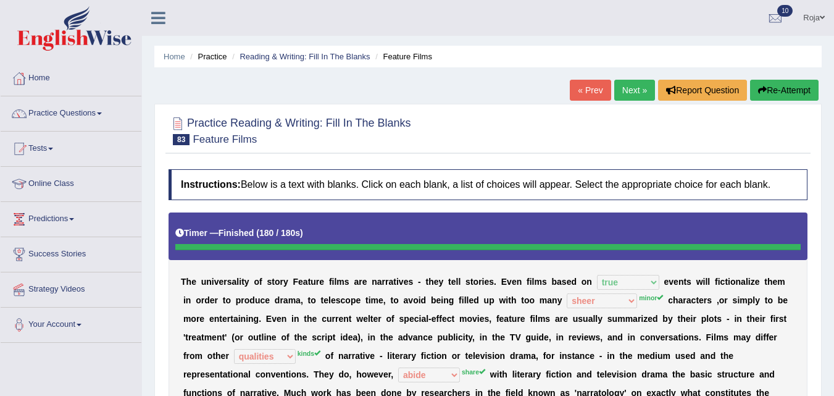
click at [627, 93] on link "Next »" at bounding box center [634, 90] width 41 height 21
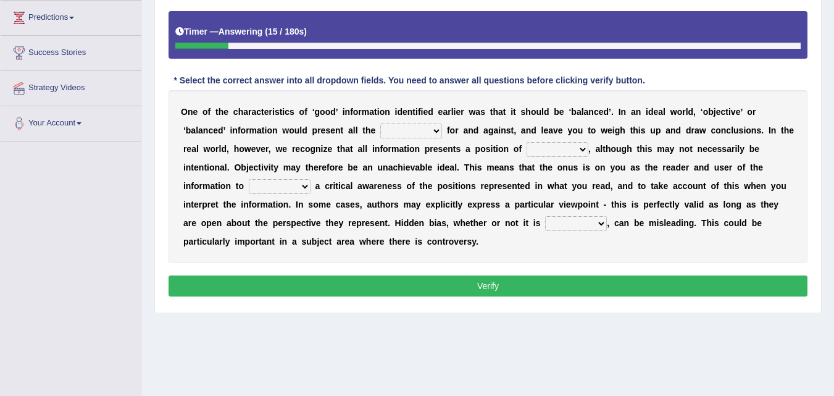
click at [412, 130] on select "assurance evidence greatness present" at bounding box center [411, 130] width 62 height 15
click at [487, 120] on div "O n e o f t h e c h a r a c t e r i s t i c s o f ‘ g o o d ’ i n f o r m a t i…" at bounding box center [487, 176] width 639 height 173
click at [559, 152] on select "ensigns gross interest exact" at bounding box center [557, 149] width 62 height 15
click at [285, 184] on select "regret rebel develop intact" at bounding box center [280, 186] width 62 height 15
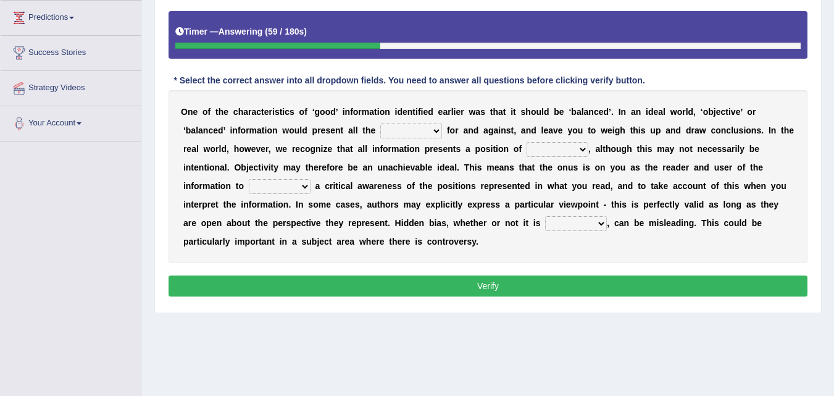
click at [285, 184] on select "regret rebel develop intact" at bounding box center [280, 186] width 62 height 15
click at [288, 194] on select "regret rebel develop intact" at bounding box center [280, 186] width 62 height 15
select select "develop"
click at [249, 179] on select "regret rebel develop intact" at bounding box center [280, 186] width 62 height 15
click at [589, 227] on select "deliberate narrate sustain aggregate" at bounding box center [576, 223] width 62 height 15
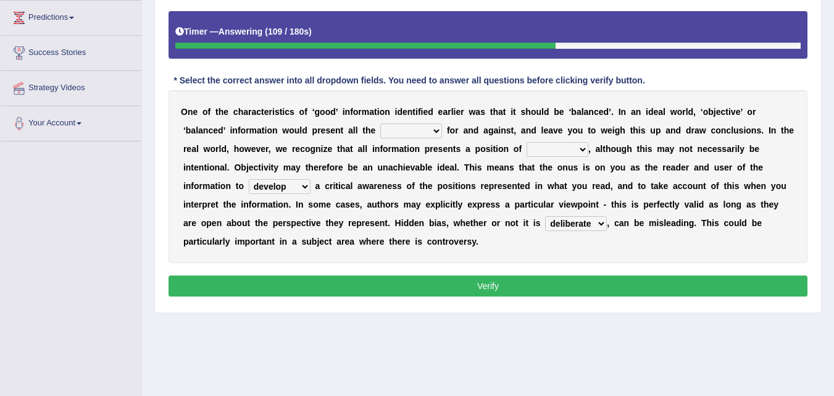
click at [545, 216] on select "deliberate narrate sustain aggregate" at bounding box center [576, 223] width 62 height 15
click at [586, 223] on select "deliberate narrate sustain aggregate" at bounding box center [576, 223] width 62 height 15
select select "sustain"
click at [545, 216] on select "deliberate narrate sustain aggregate" at bounding box center [576, 223] width 62 height 15
click at [572, 227] on select "deliberate narrate sustain aggregate" at bounding box center [576, 223] width 62 height 15
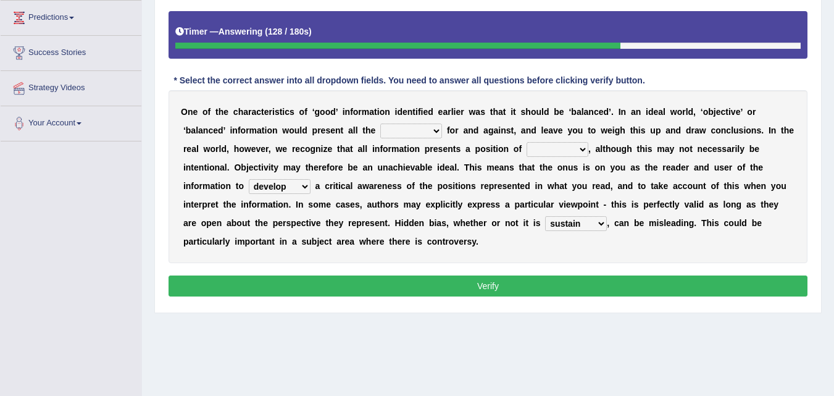
click at [572, 227] on select "deliberate narrate sustain aggregate" at bounding box center [576, 223] width 62 height 15
click at [422, 135] on select "assurance evidence greatness present" at bounding box center [411, 130] width 62 height 15
select select "assurance"
click at [380, 123] on select "assurance evidence greatness present" at bounding box center [411, 130] width 62 height 15
click at [558, 154] on select "ensigns gross interest exact" at bounding box center [557, 149] width 62 height 15
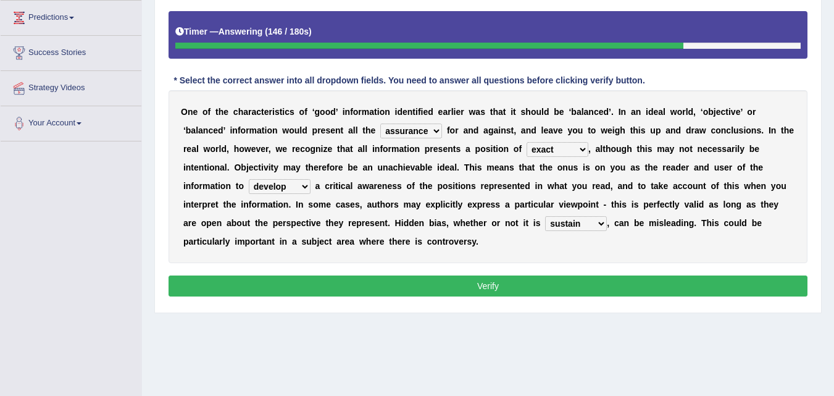
click at [526, 142] on select "ensigns gross interest exact" at bounding box center [557, 149] width 62 height 15
click at [562, 144] on select "ensigns gross interest exact" at bounding box center [557, 149] width 62 height 15
select select "interest"
click at [526, 142] on select "ensigns gross interest exact" at bounding box center [557, 149] width 62 height 15
click at [553, 294] on button "Verify" at bounding box center [487, 285] width 639 height 21
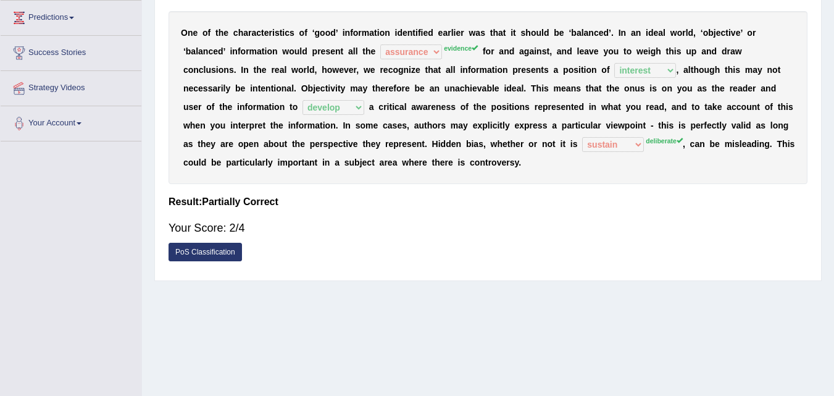
drag, startPoint x: 832, startPoint y: 236, endPoint x: 832, endPoint y: 267, distance: 30.9
click at [832, 267] on div "Home Practice Reading & Writing: Fill In The Blanks Good Information « Prev Nex…" at bounding box center [488, 107] width 692 height 617
drag, startPoint x: 832, startPoint y: 267, endPoint x: 842, endPoint y: 153, distance: 114.1
